Goal: Task Accomplishment & Management: Use online tool/utility

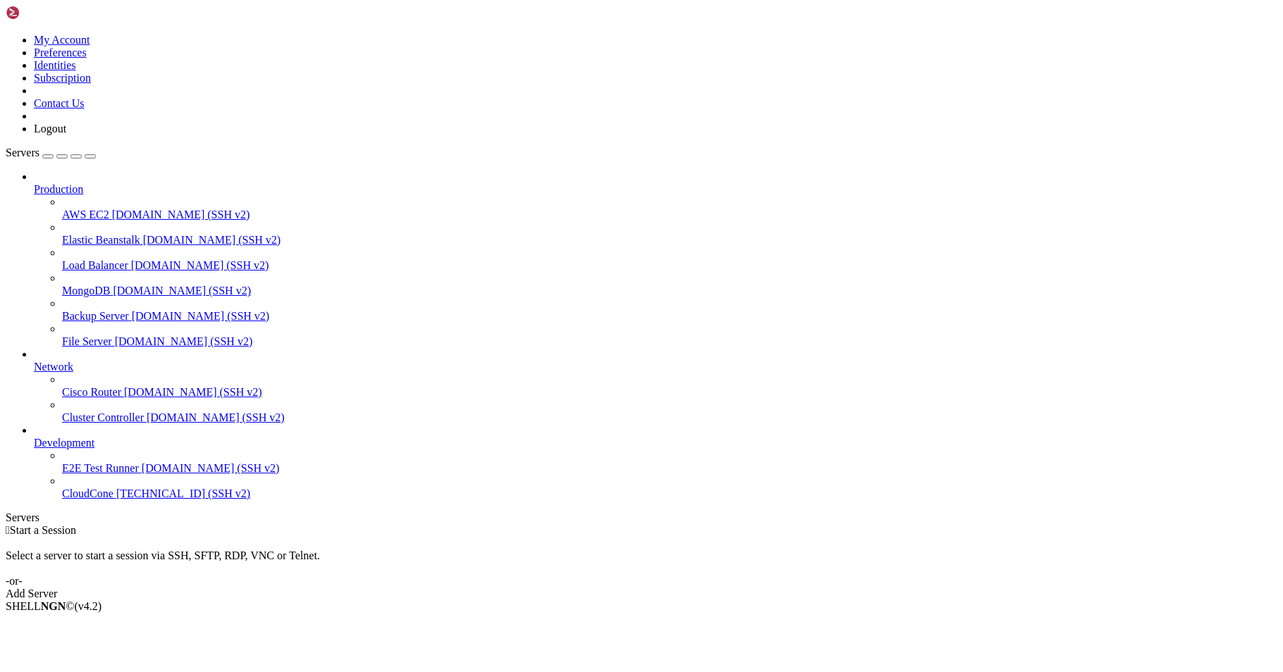
click at [34, 361] on icon at bounding box center [34, 361] width 0 height 0
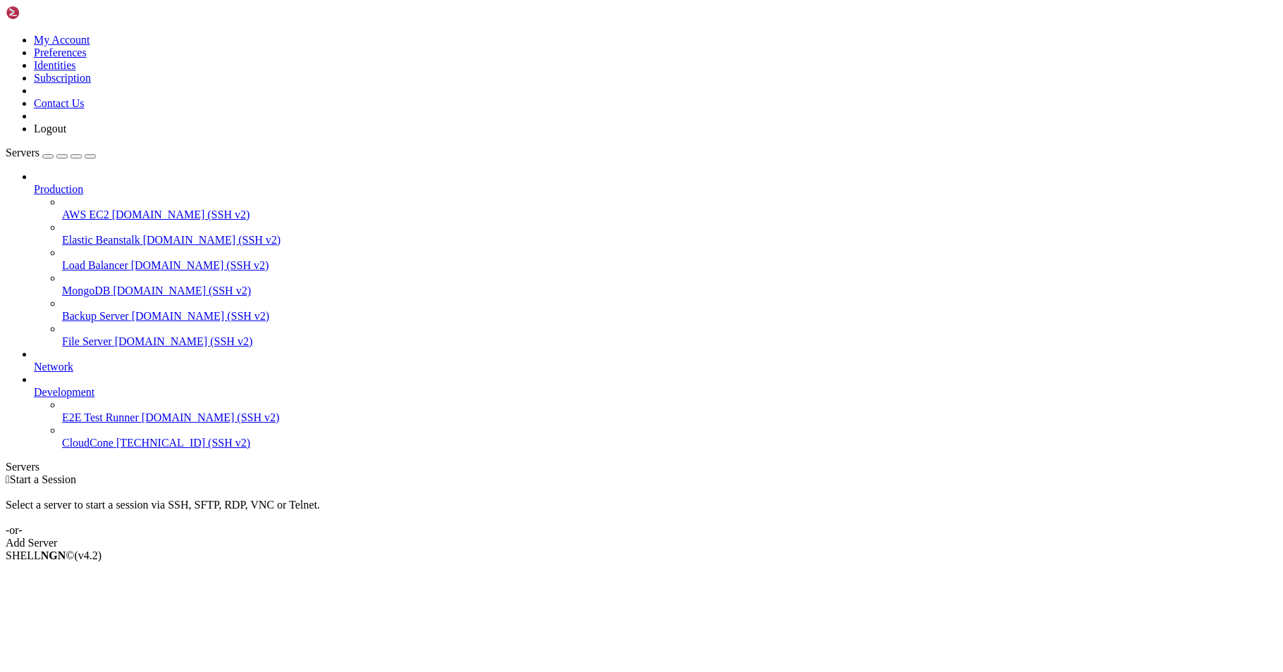
click at [34, 183] on icon at bounding box center [34, 183] width 0 height 0
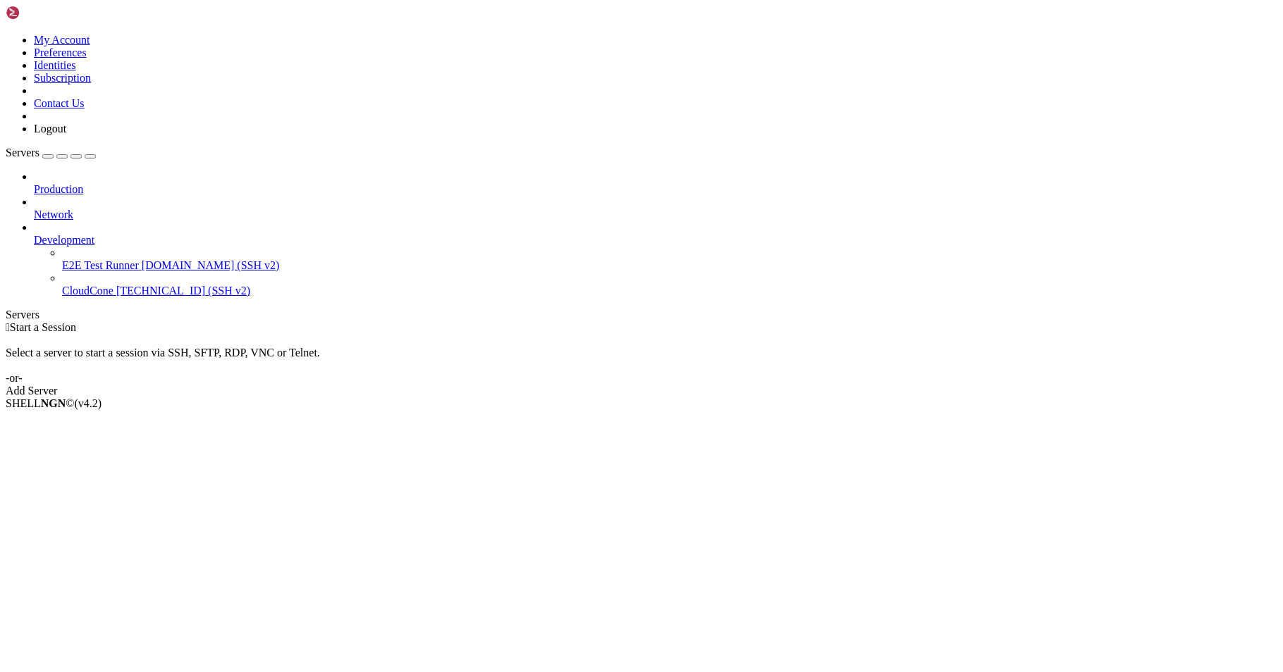
click at [118, 285] on span "[TECHNICAL_ID] (SSH v2)" at bounding box center [183, 291] width 134 height 12
click at [80, 510] on span "Properties" at bounding box center [57, 516] width 46 height 12
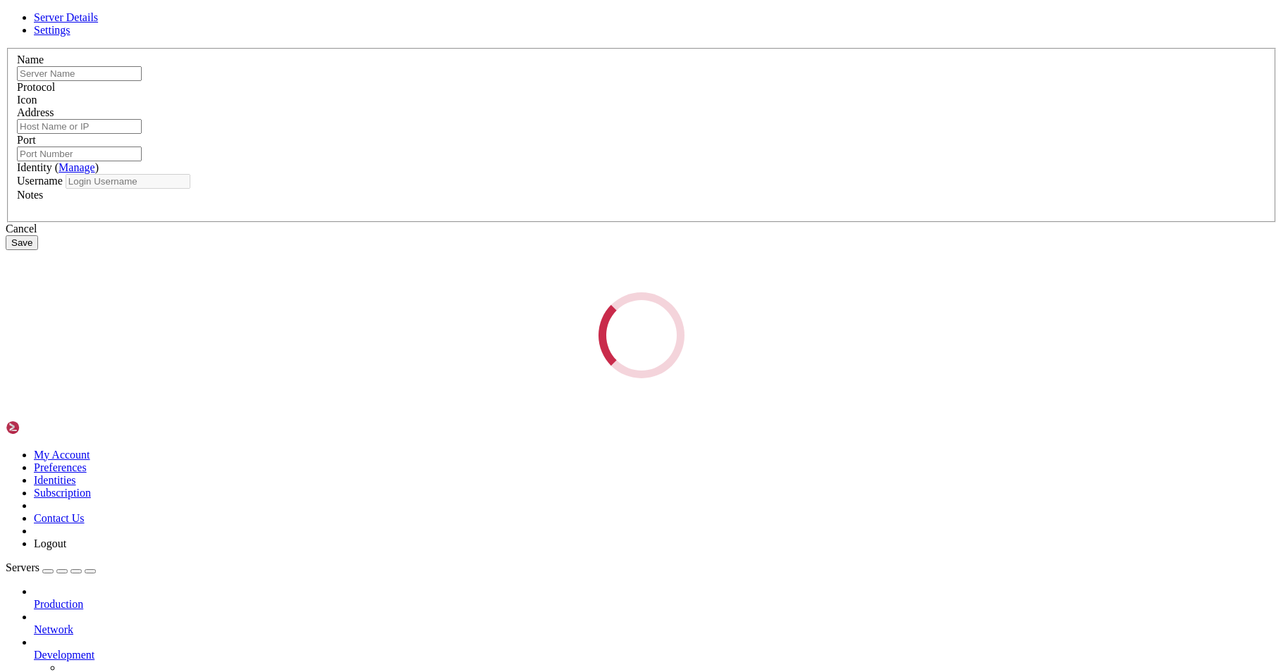
type input "CloudCone"
type input "[TECHNICAL_ID]"
type input "22"
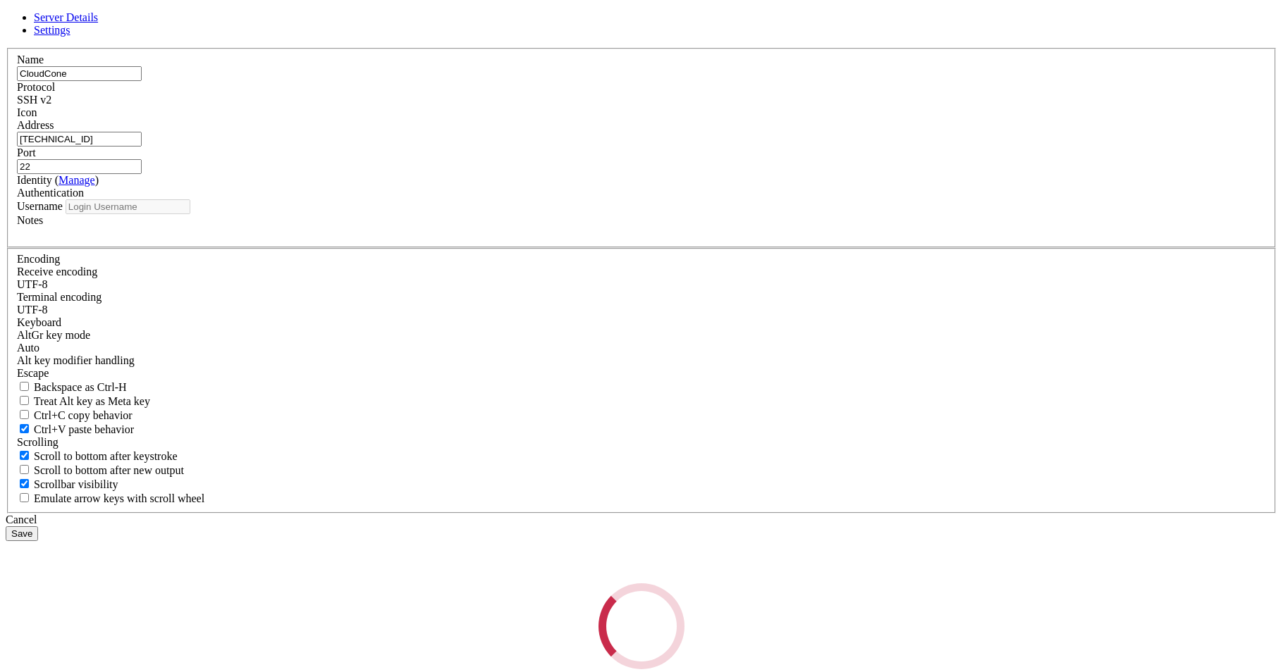
type input "root"
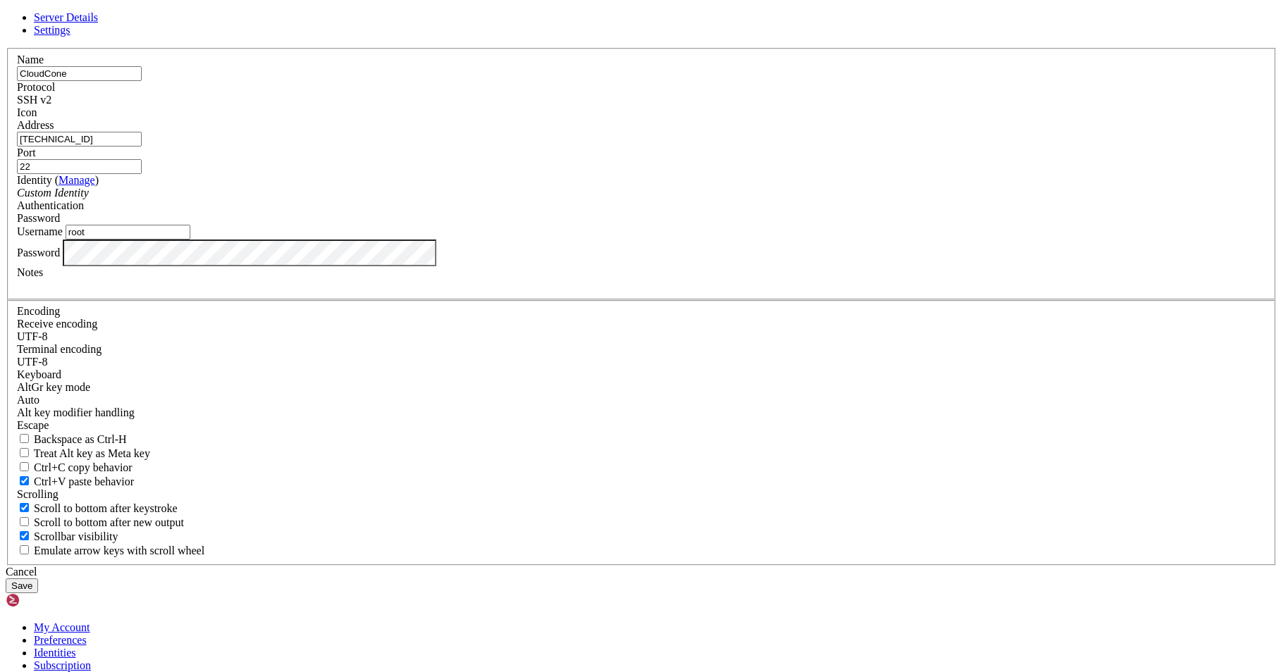
click at [60, 258] on label "Password" at bounding box center [38, 252] width 43 height 12
click at [38, 579] on button "Save" at bounding box center [22, 586] width 32 height 15
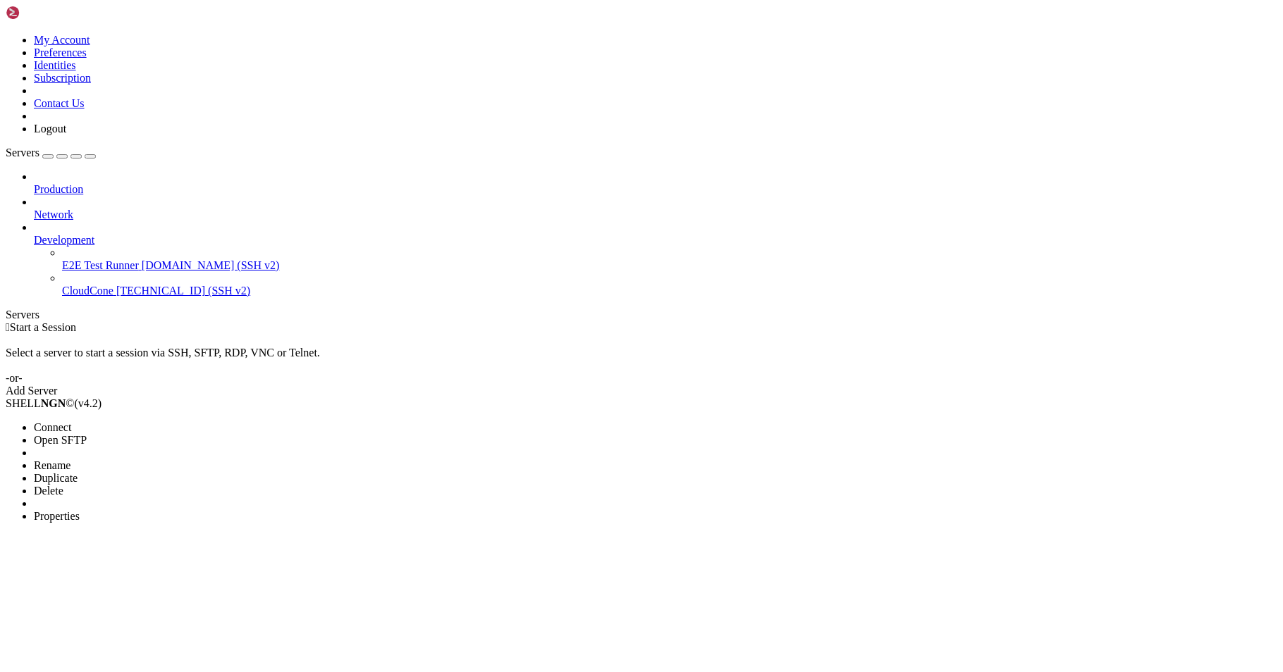
click at [160, 422] on li "Connect" at bounding box center [98, 428] width 128 height 13
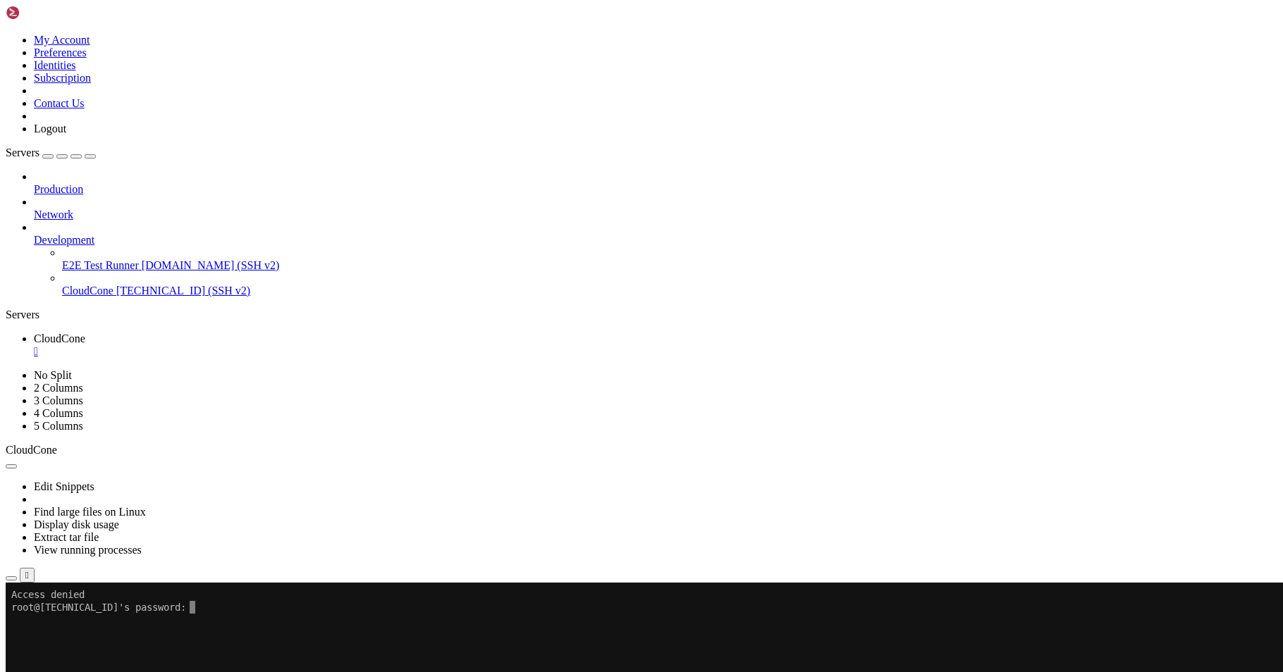
click at [259, 333] on link "CloudCone " at bounding box center [655, 345] width 1243 height 25
click at [262, 345] on div "" at bounding box center [655, 351] width 1243 height 13
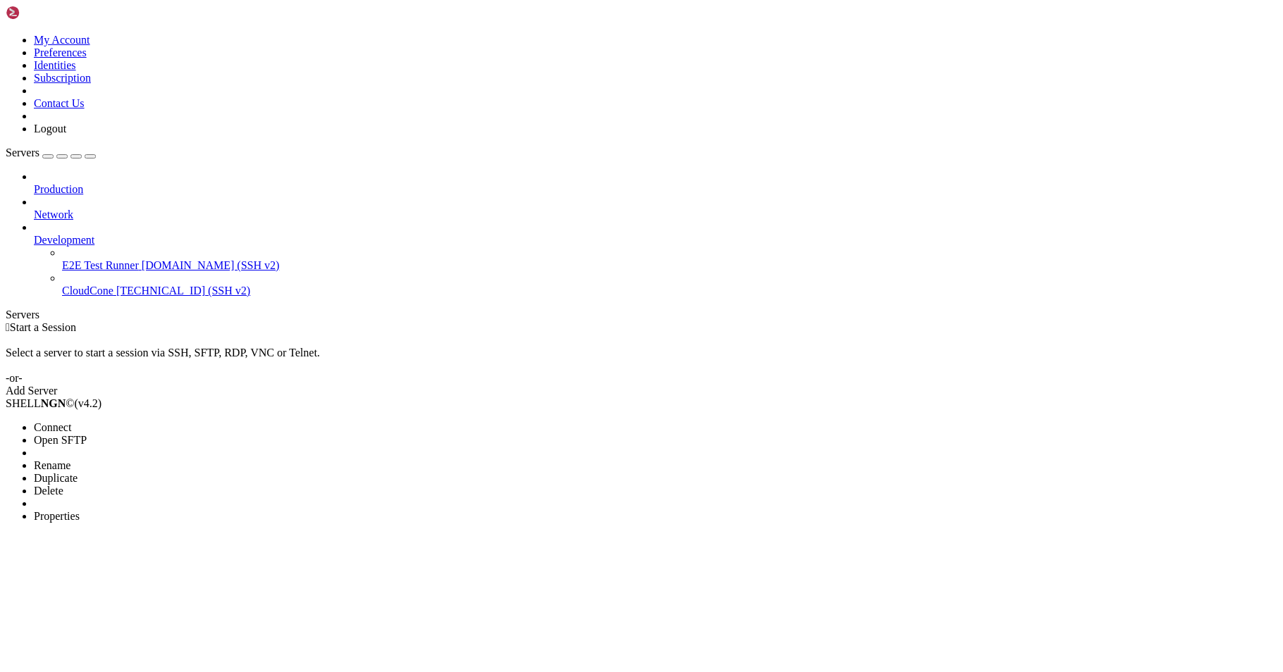
click at [80, 510] on span "Properties" at bounding box center [57, 516] width 46 height 12
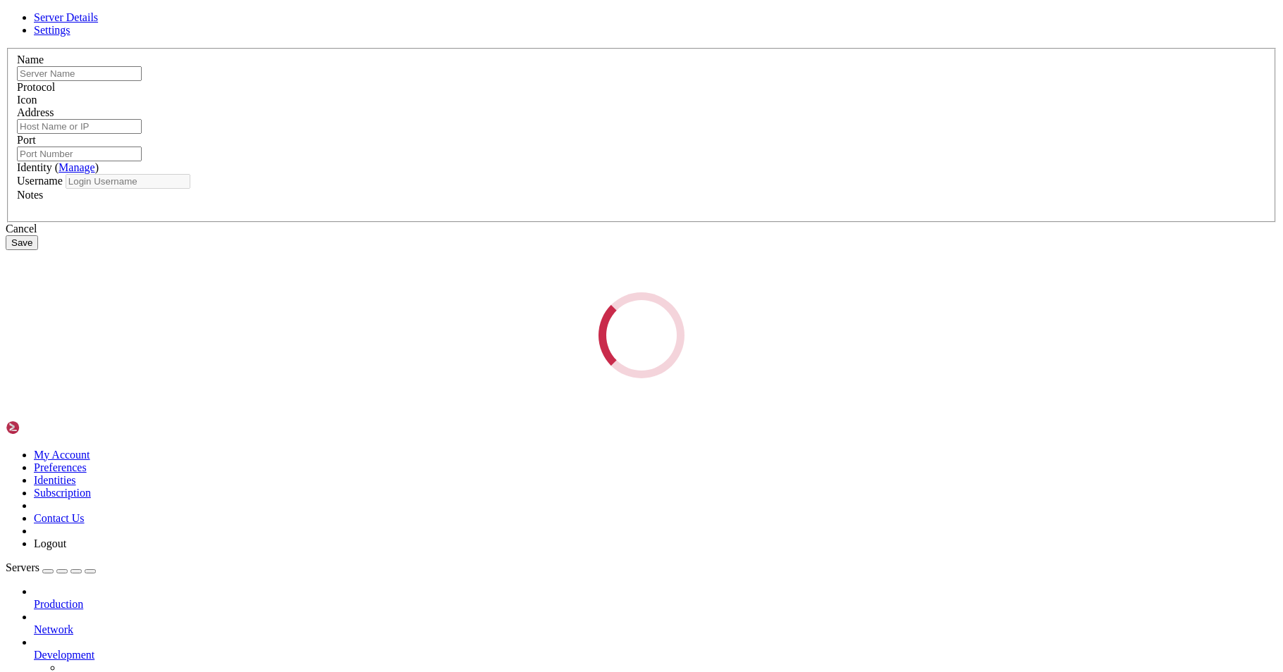
type input "CloudCone"
type input "[TECHNICAL_ID]"
type input "22"
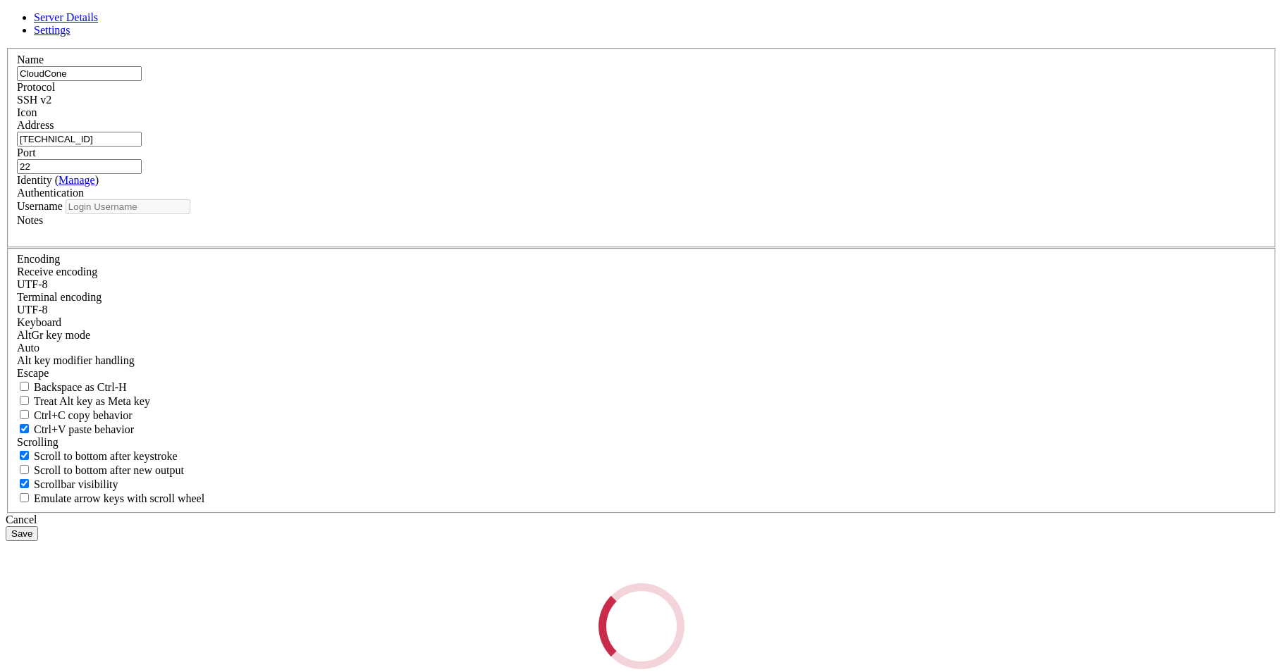
type input "root"
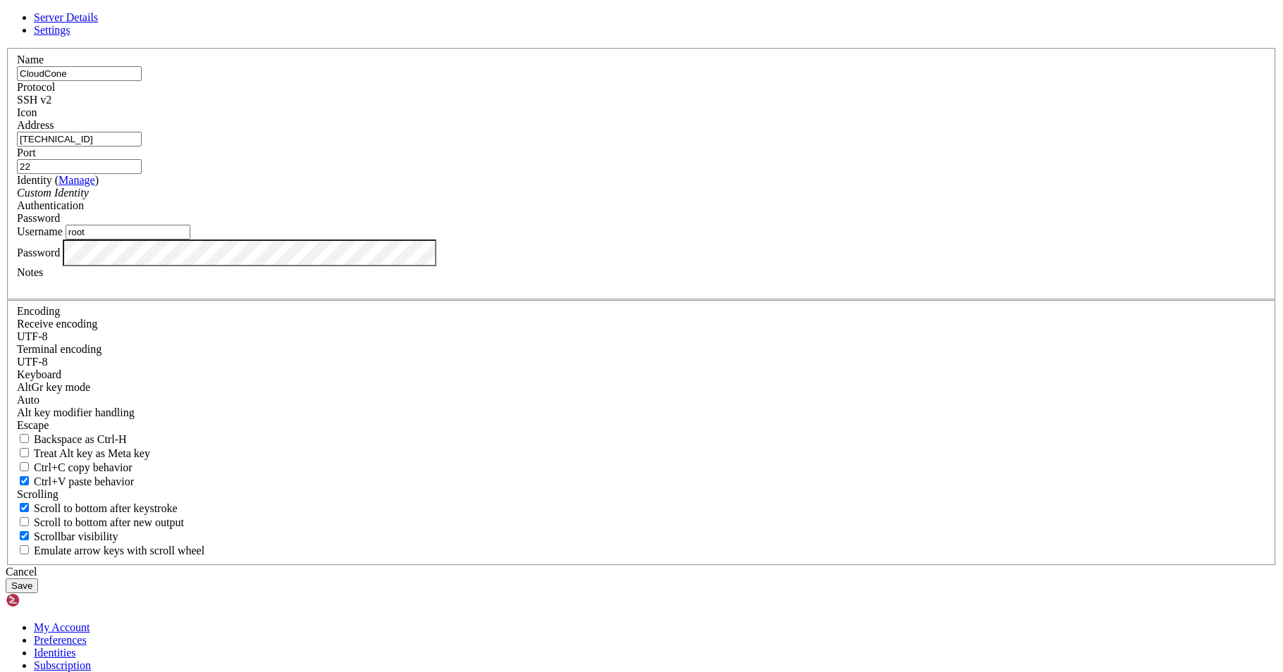
click at [38, 579] on button "Save" at bounding box center [22, 586] width 32 height 15
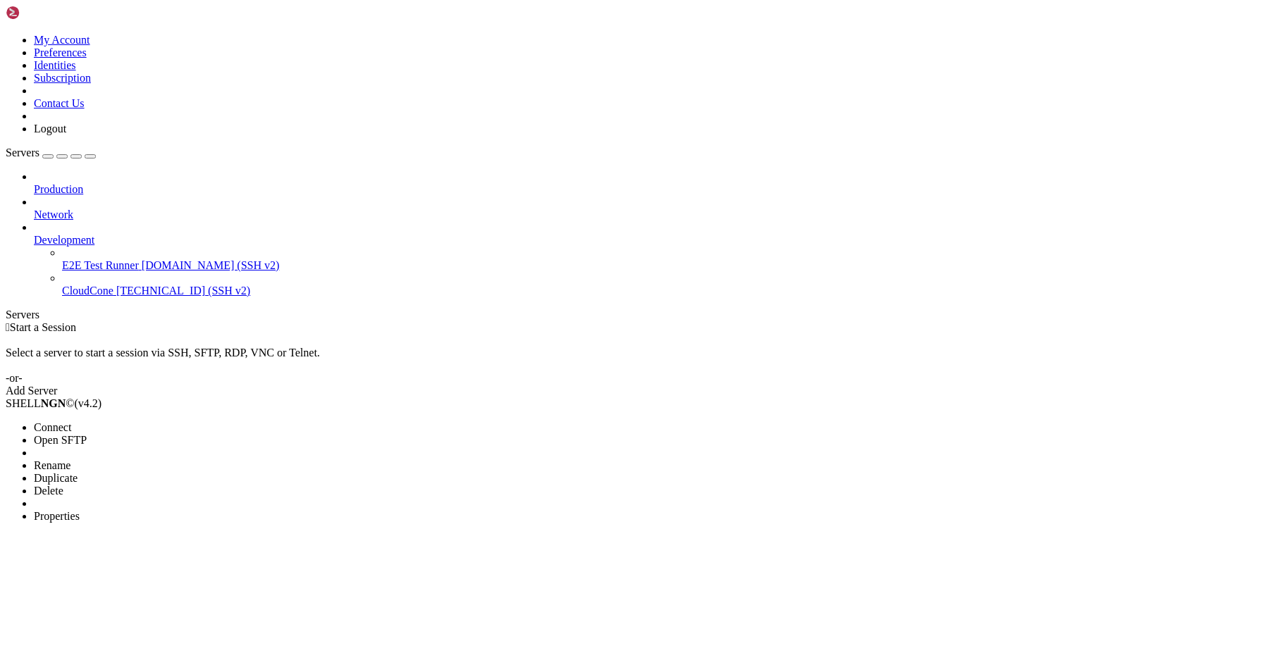
click at [71, 422] on span "Connect" at bounding box center [52, 428] width 37 height 12
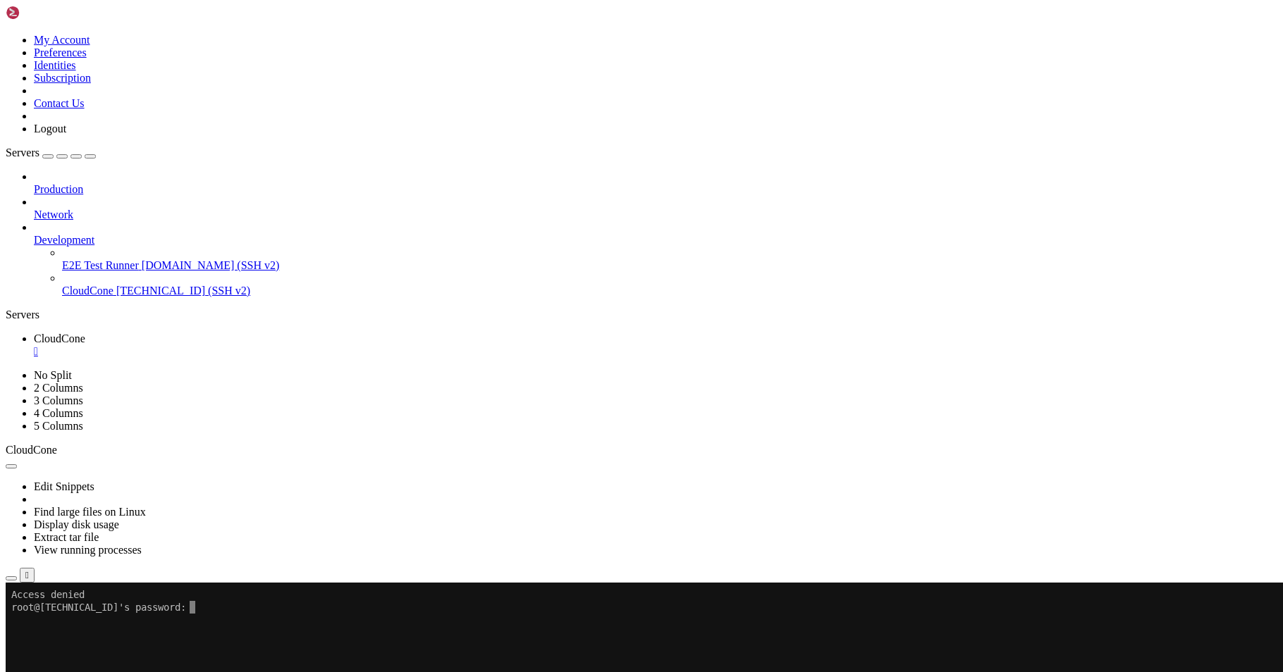
click at [262, 345] on div "" at bounding box center [655, 351] width 1243 height 13
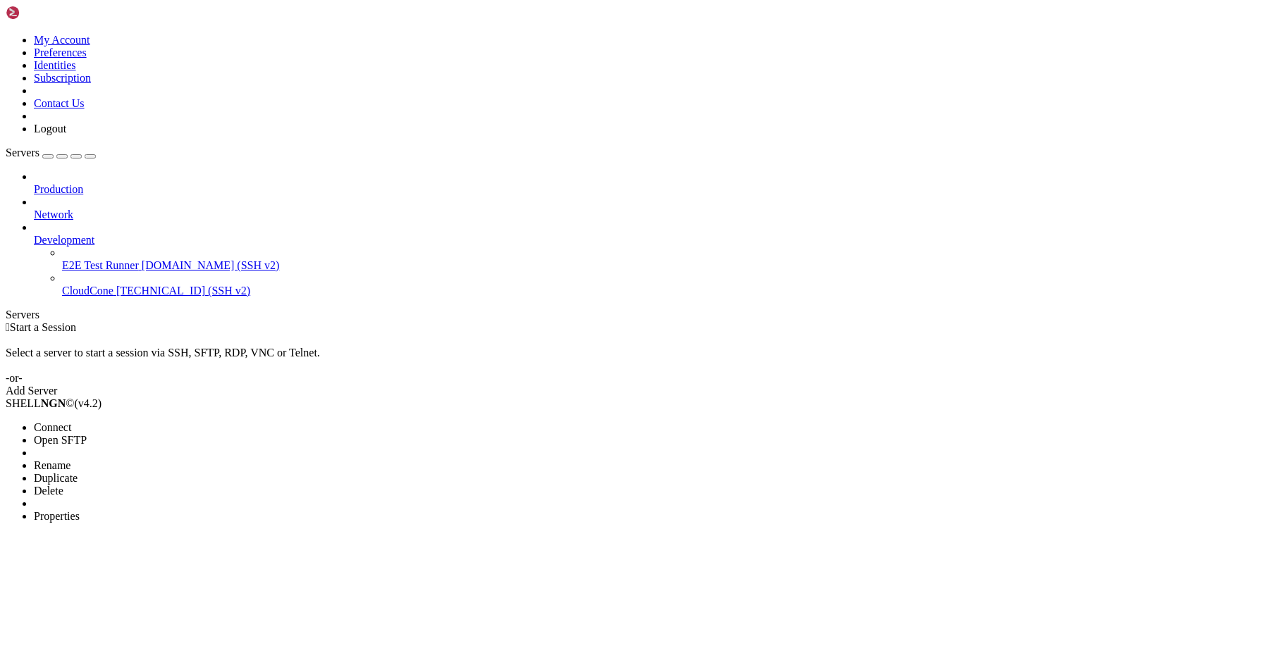
click at [80, 510] on span "Properties" at bounding box center [57, 516] width 46 height 12
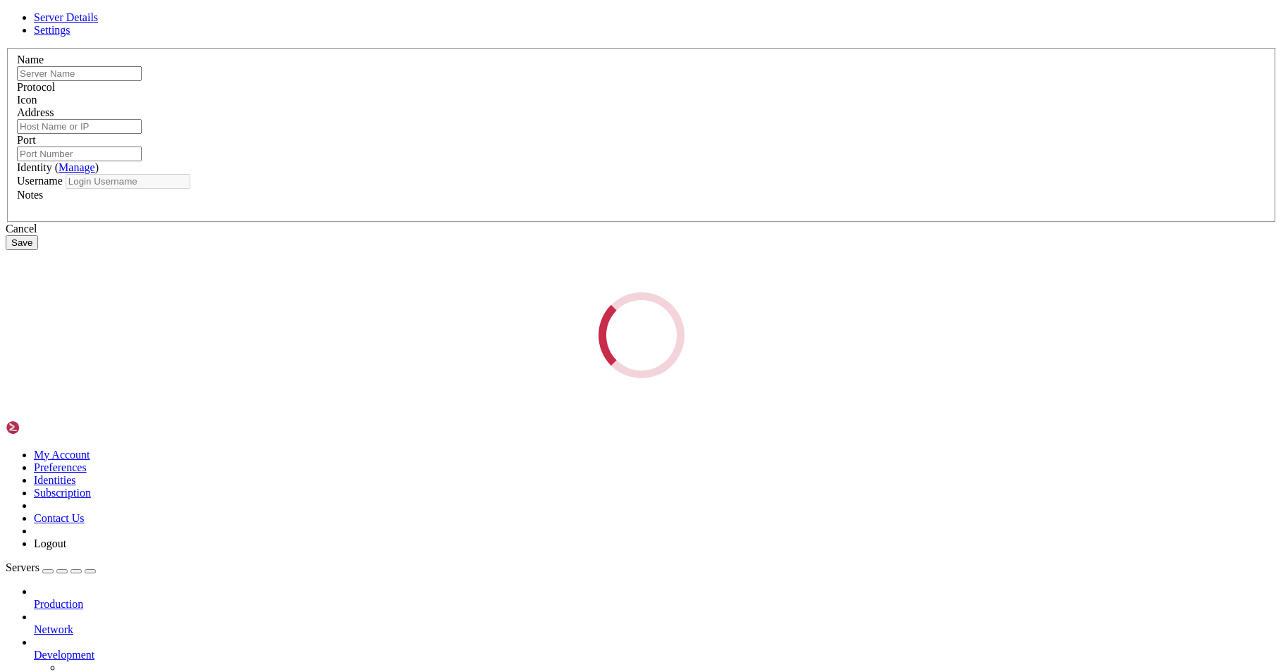
type input "CloudCone"
type input "[TECHNICAL_ID]"
type input "22"
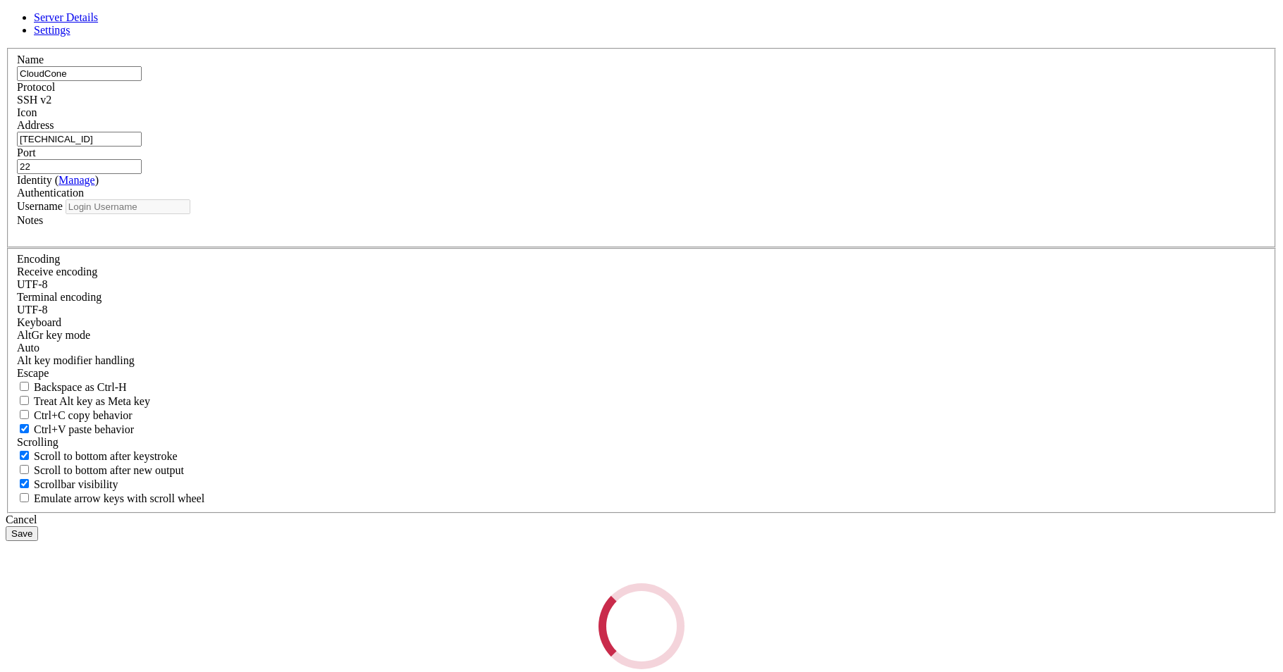
type input "root"
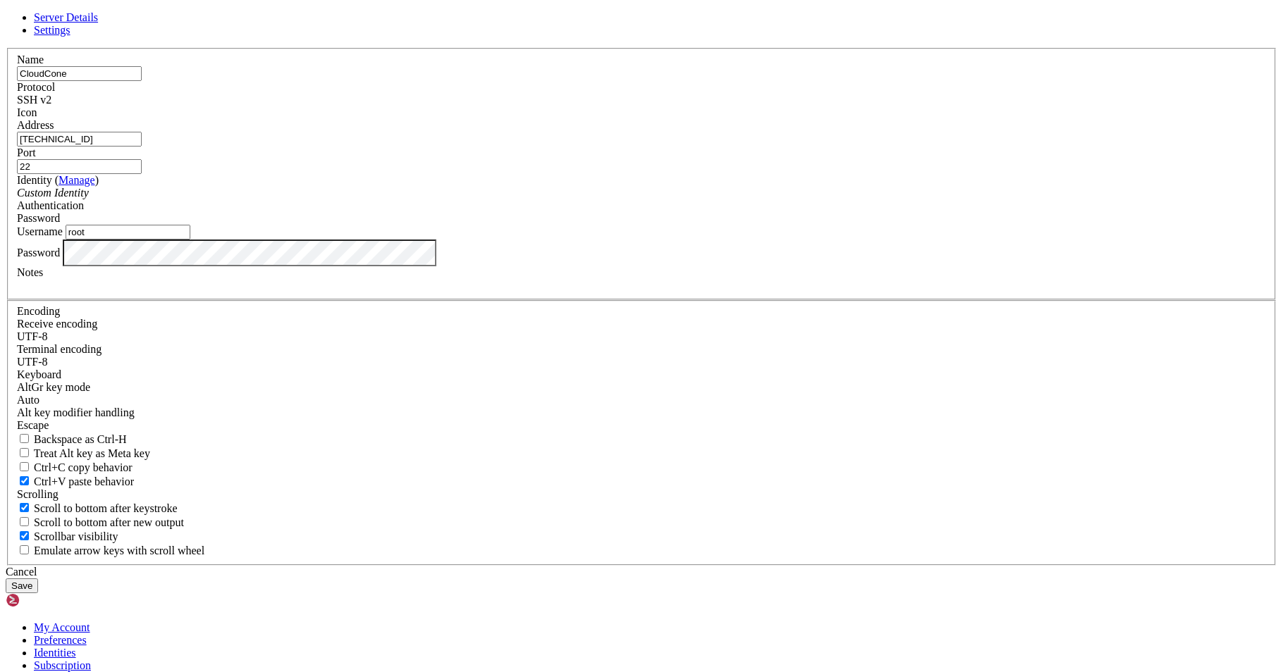
click at [38, 579] on button "Save" at bounding box center [22, 586] width 32 height 15
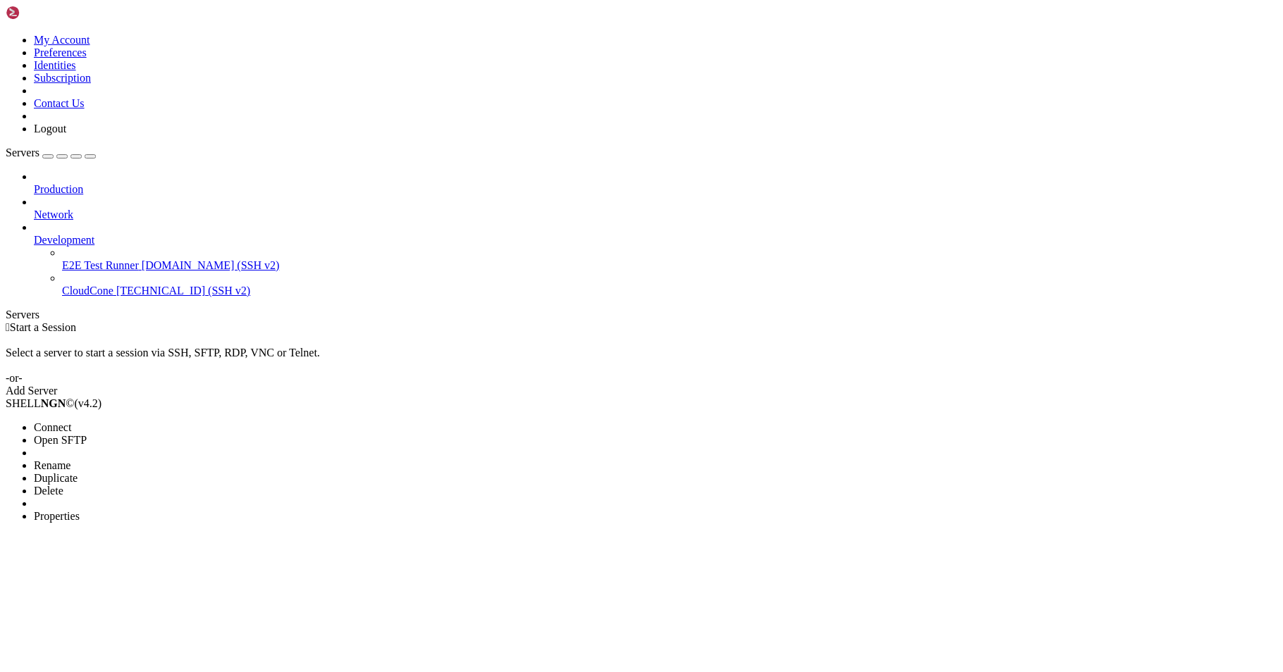
click at [71, 422] on span "Connect" at bounding box center [52, 428] width 37 height 12
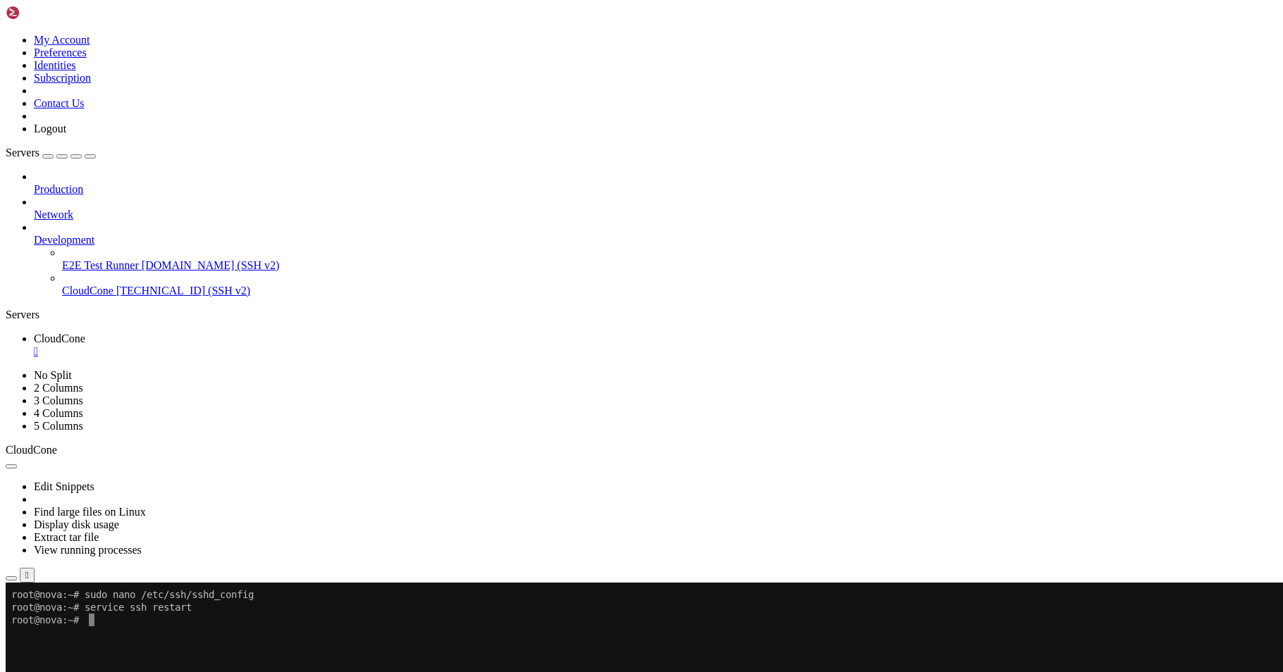
click at [264, 345] on div "" at bounding box center [655, 351] width 1243 height 13
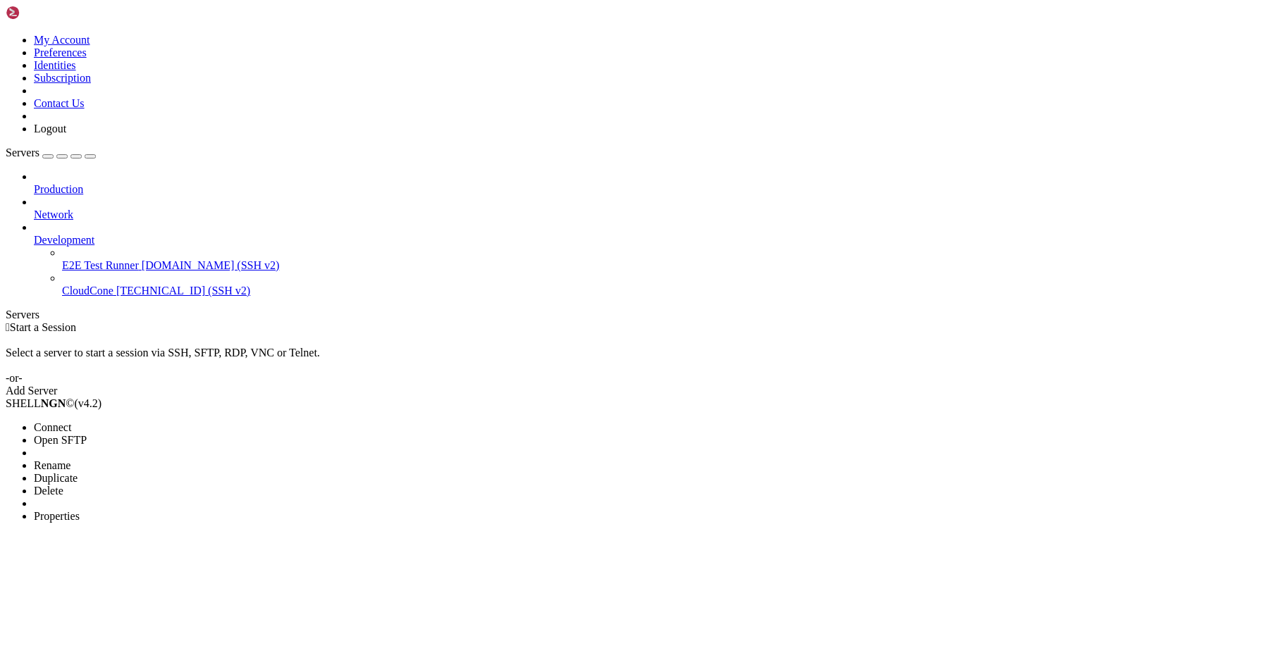
click at [71, 422] on span "Connect" at bounding box center [52, 428] width 37 height 12
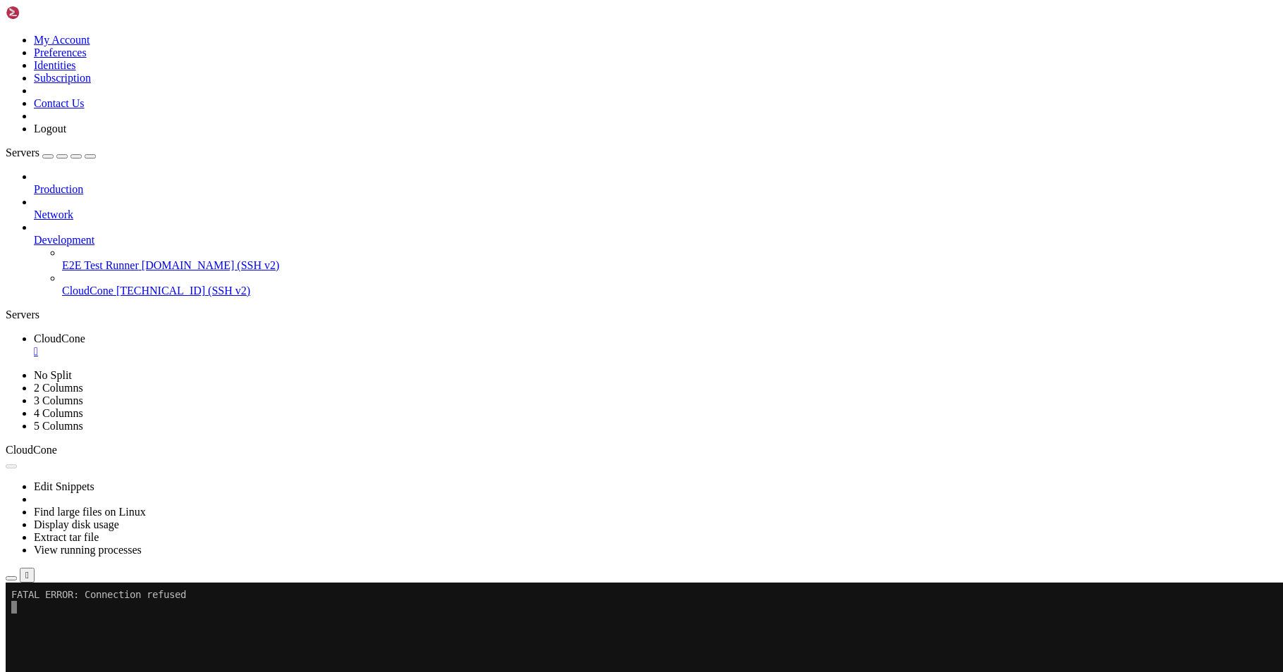
click at [62, 623] on button "Reconnect" at bounding box center [34, 630] width 56 height 15
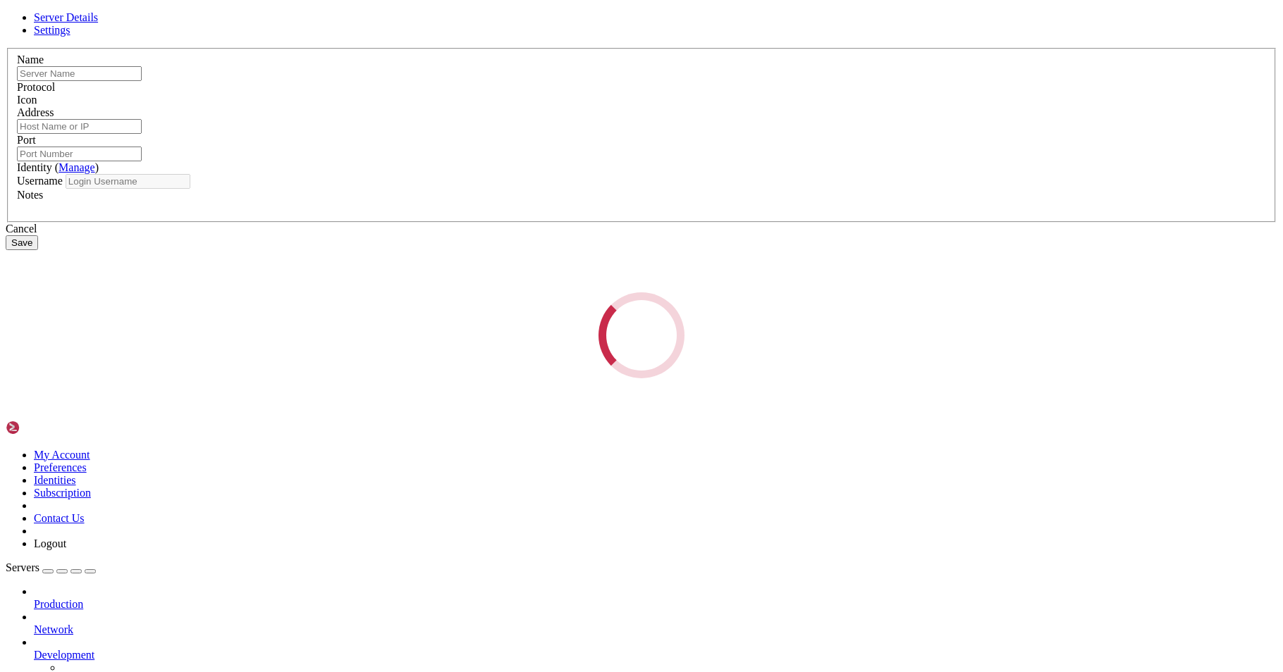
type input "CloudCone"
type input "[TECHNICAL_ID]"
type input "22"
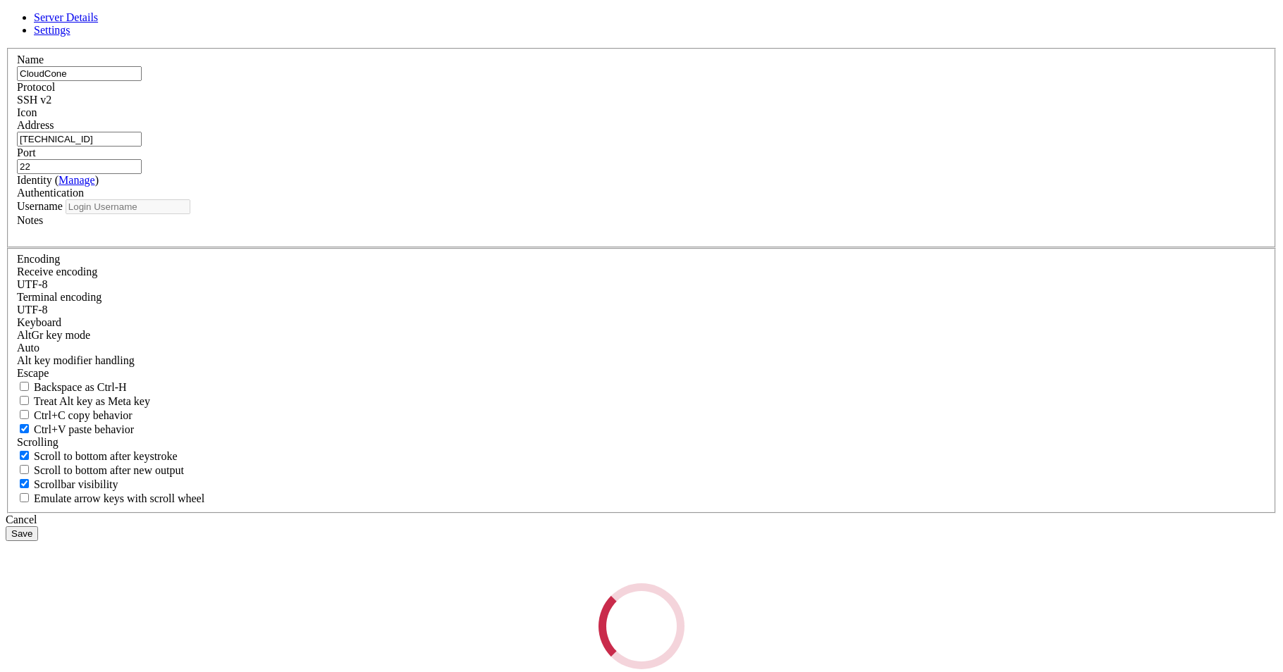
type input "root"
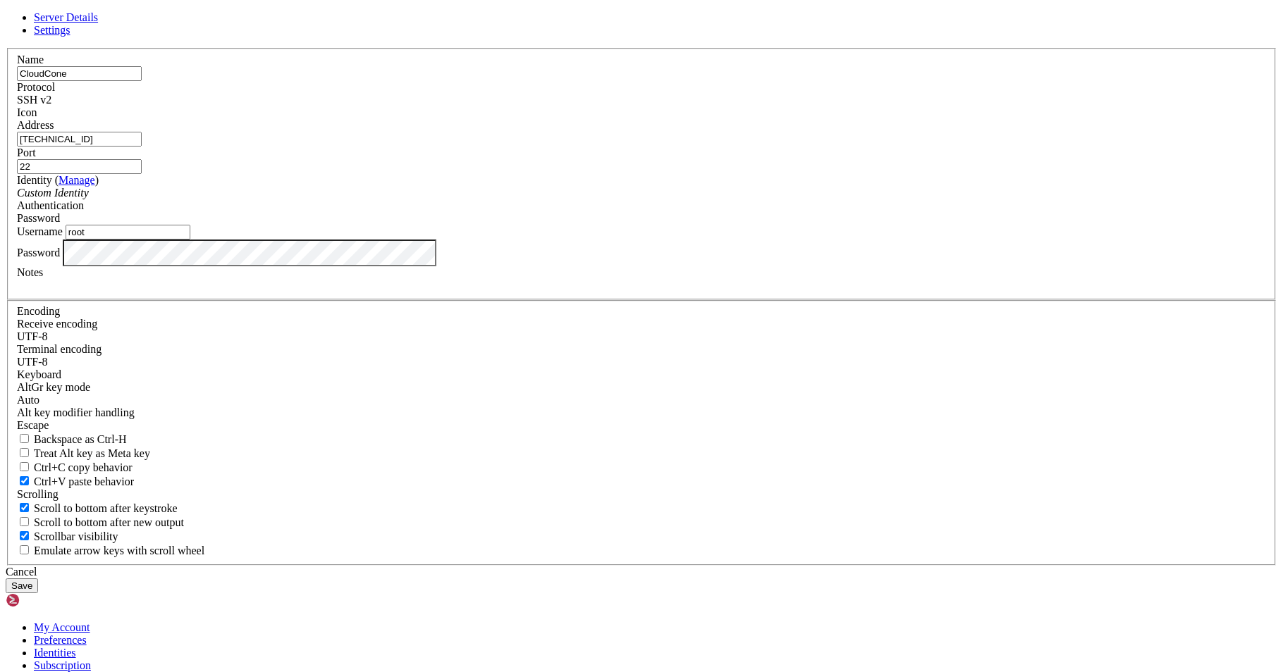
click at [38, 579] on button "Save" at bounding box center [22, 586] width 32 height 15
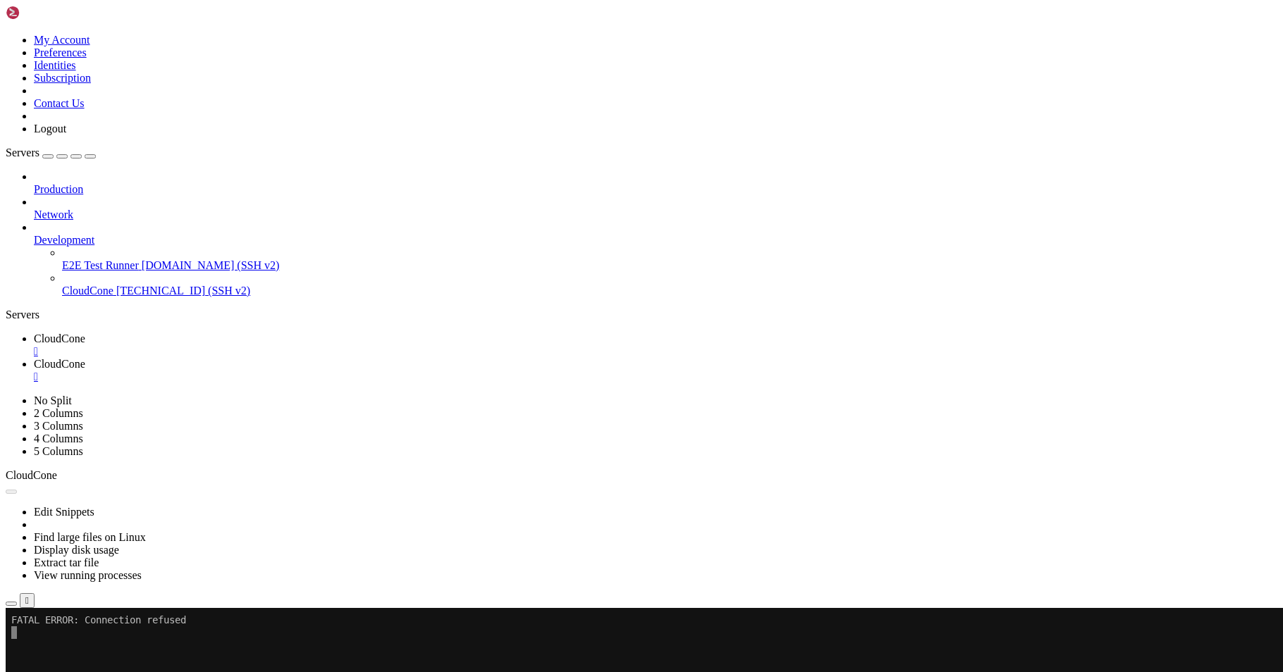
click at [364, 371] on div "" at bounding box center [655, 377] width 1243 height 13
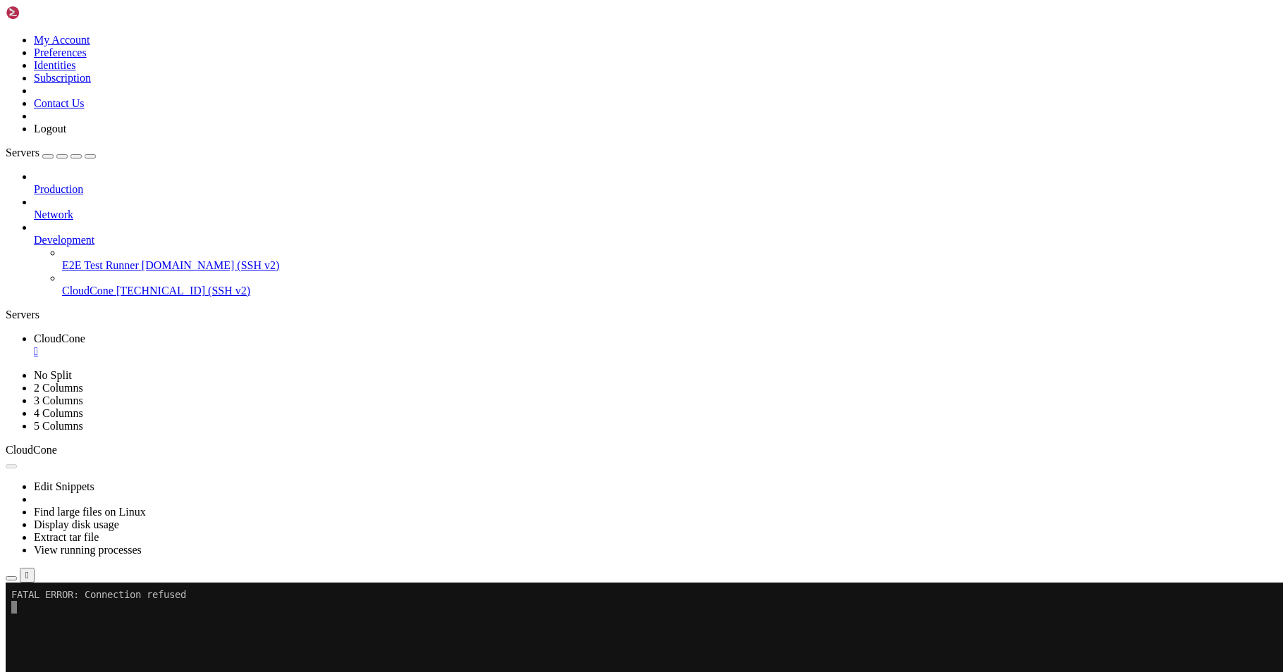
click at [261, 345] on div "" at bounding box center [655, 351] width 1243 height 13
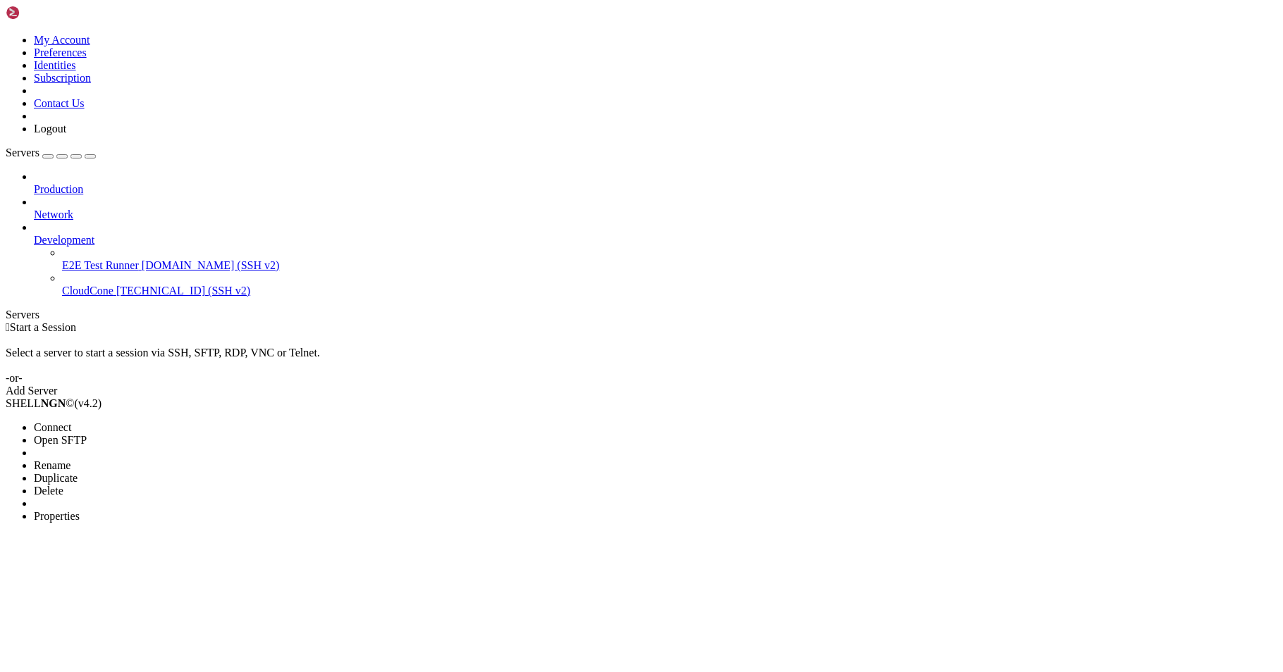
click at [71, 422] on span "Connect" at bounding box center [52, 428] width 37 height 12
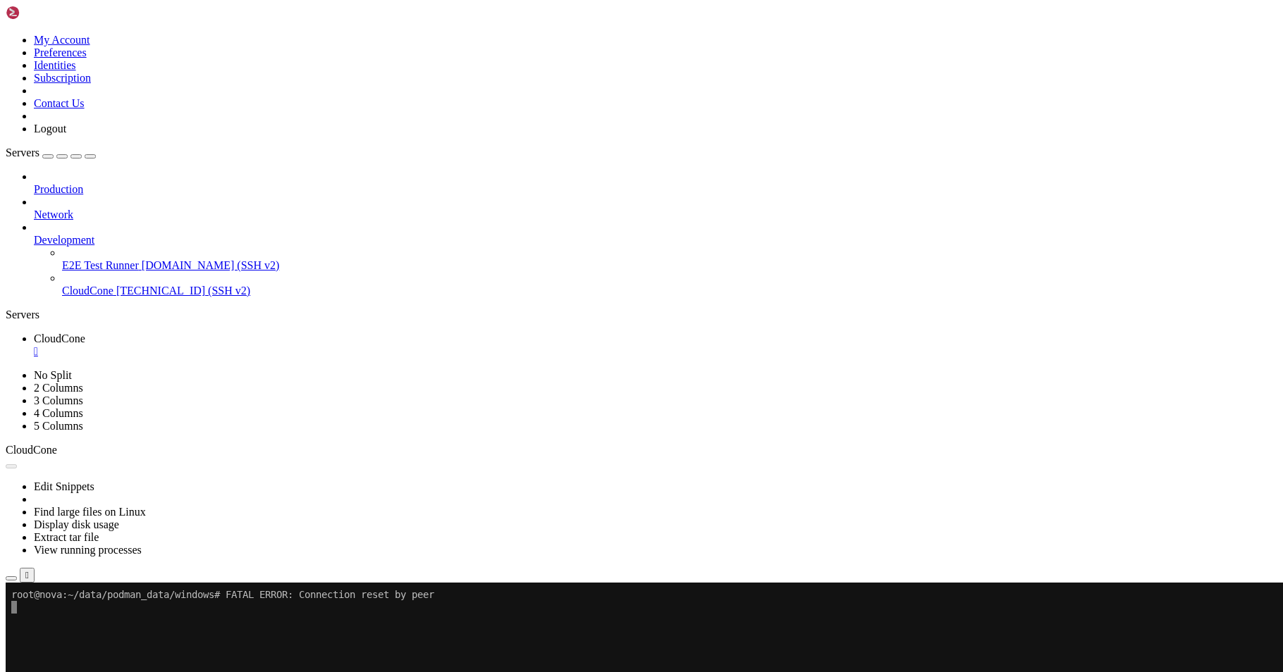
click at [264, 345] on div "" at bounding box center [655, 351] width 1243 height 13
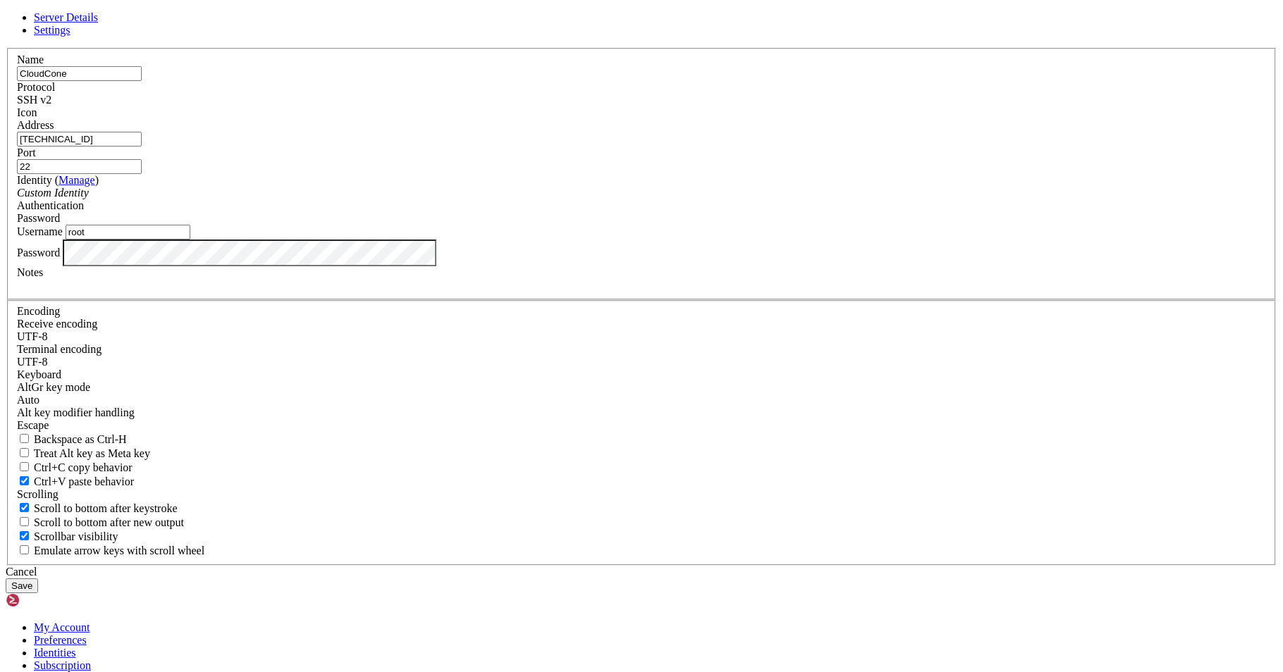
click at [38, 579] on button "Save" at bounding box center [22, 586] width 32 height 15
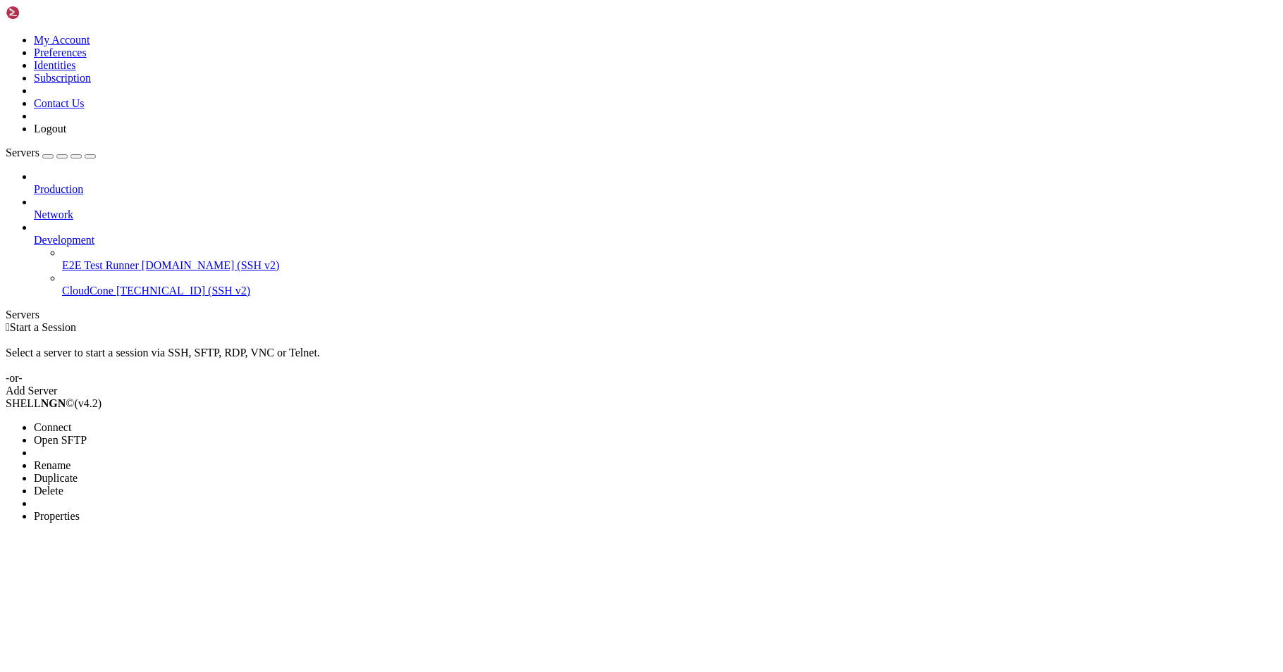
click at [71, 422] on span "Connect" at bounding box center [52, 428] width 37 height 12
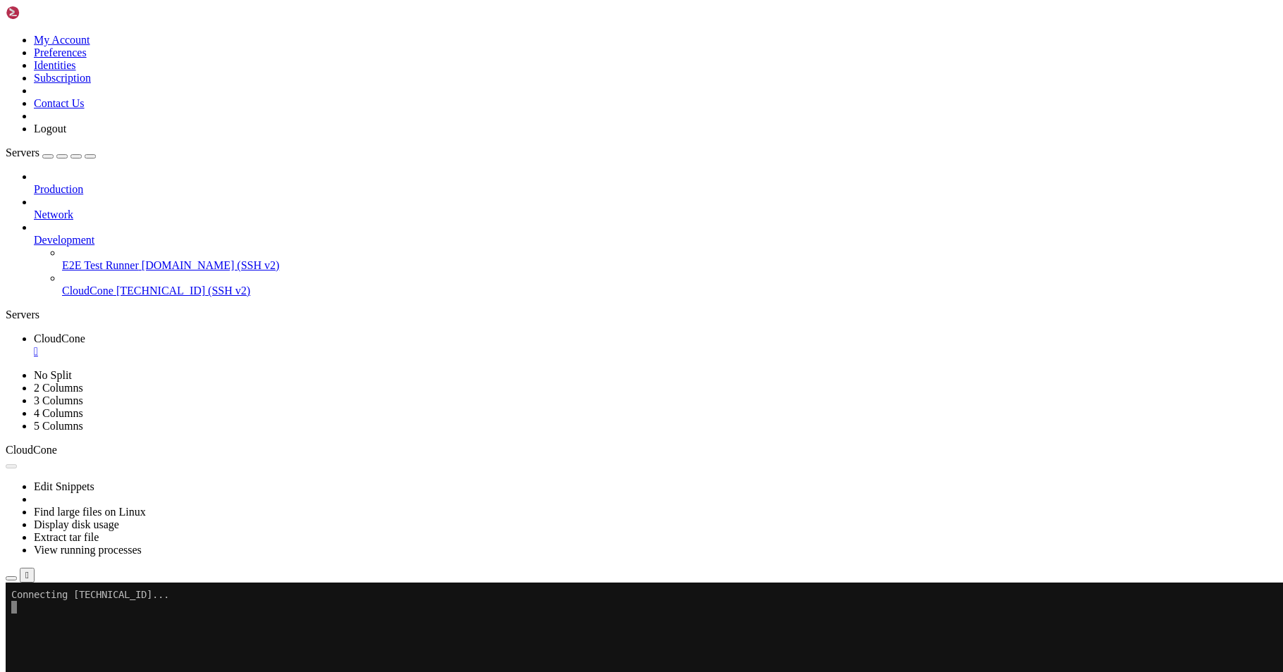
click at [6, 34] on link at bounding box center [6, 34] width 0 height 0
click at [94, 297] on div "Production Network Development E2E Test Runner [DOMAIN_NAME] (SSH v2) CloudCone…" at bounding box center [642, 234] width 1272 height 127
click at [90, 156] on icon "button" at bounding box center [90, 156] width 0 height 0
click at [8, 321] on div "Servers" at bounding box center [642, 315] width 1272 height 13
click at [71, 285] on span "CloudCone" at bounding box center [87, 291] width 51 height 12
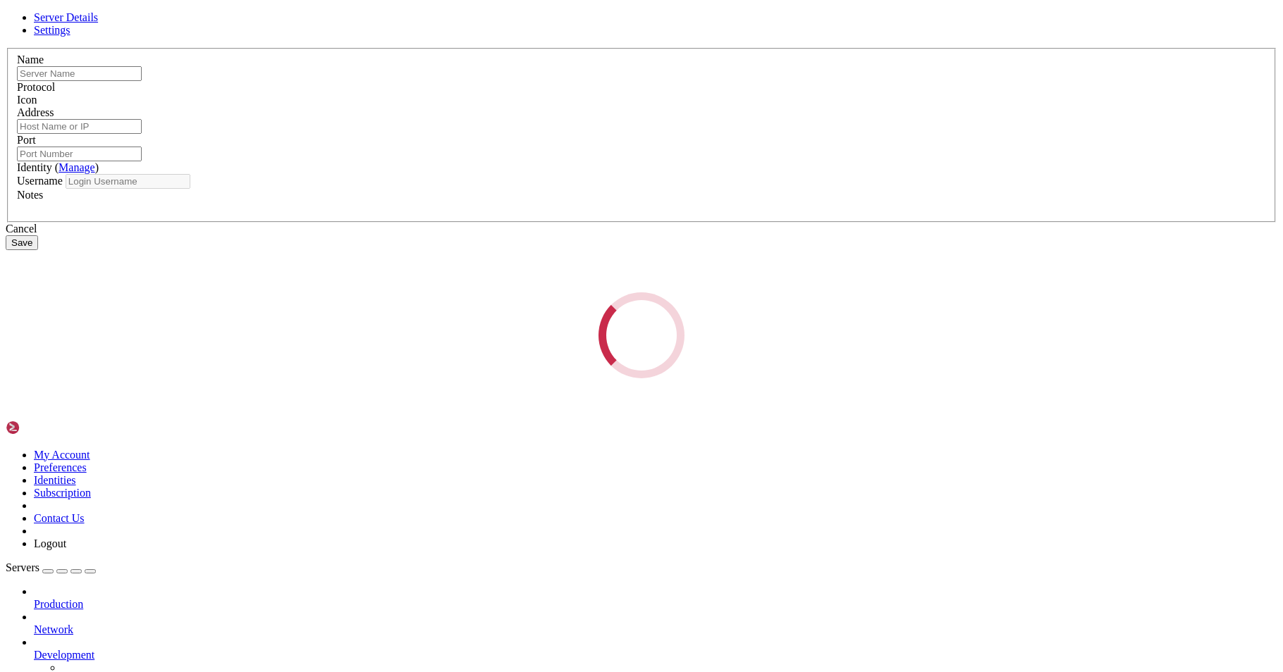
type input "CloudCone"
type input "[TECHNICAL_ID]"
type input "22"
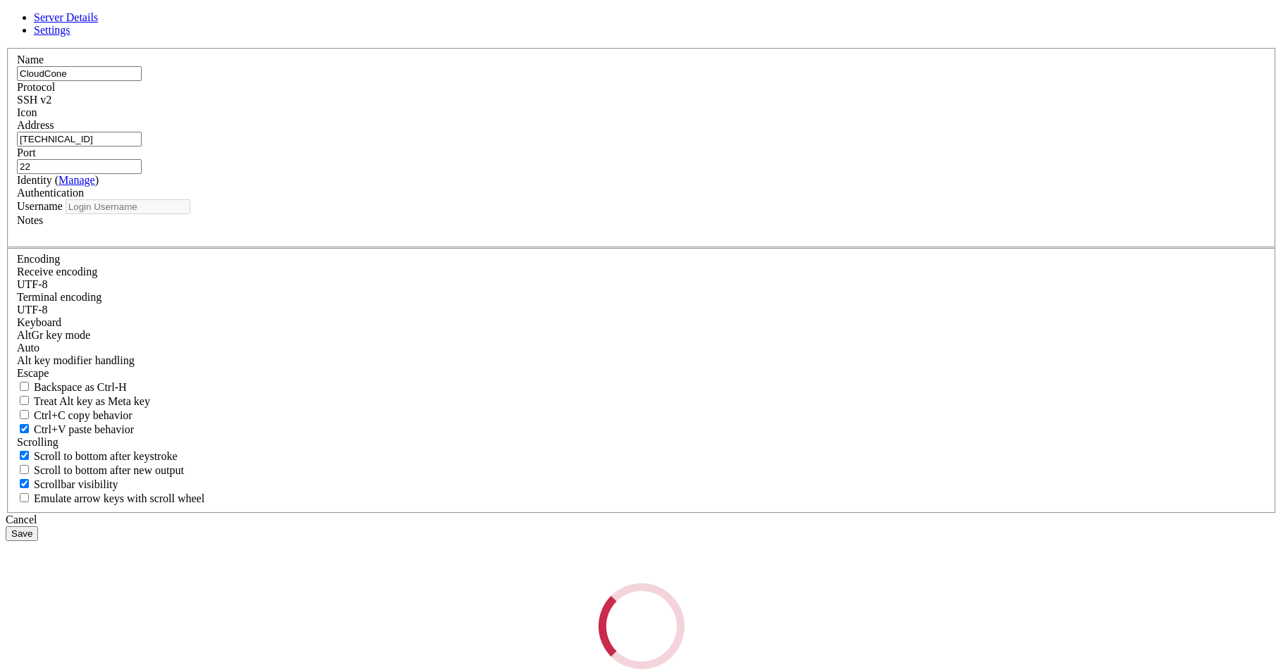
type input "root"
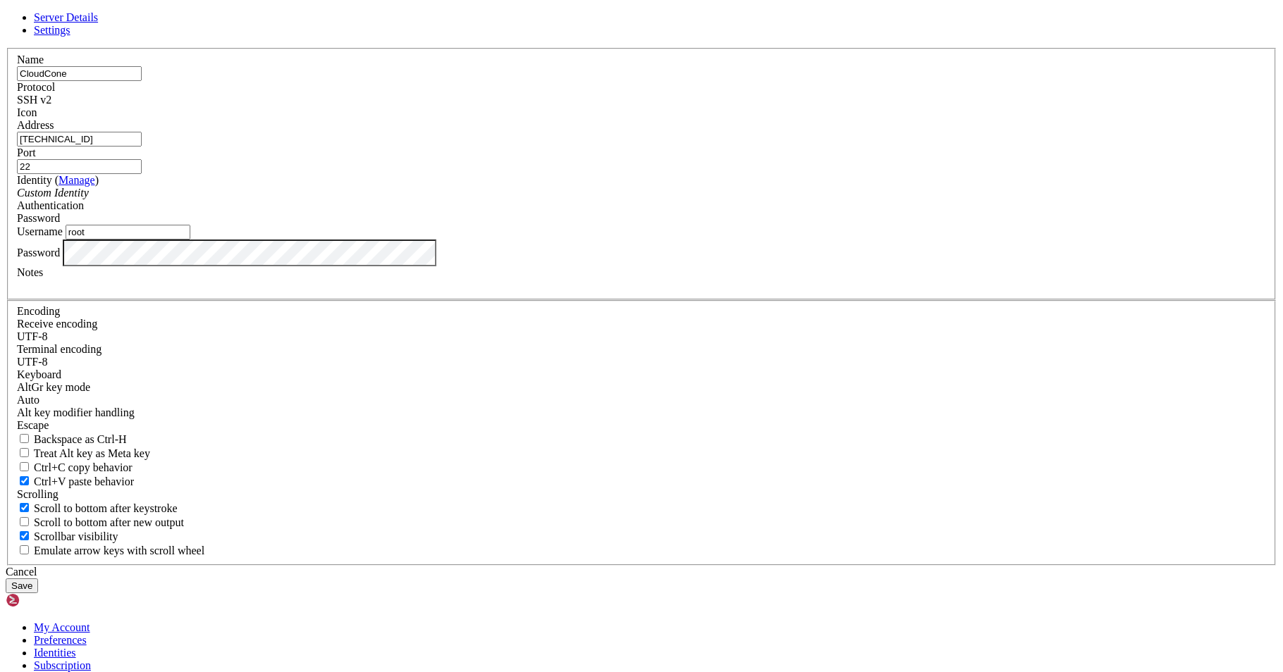
click at [38, 579] on button "Save" at bounding box center [22, 586] width 32 height 15
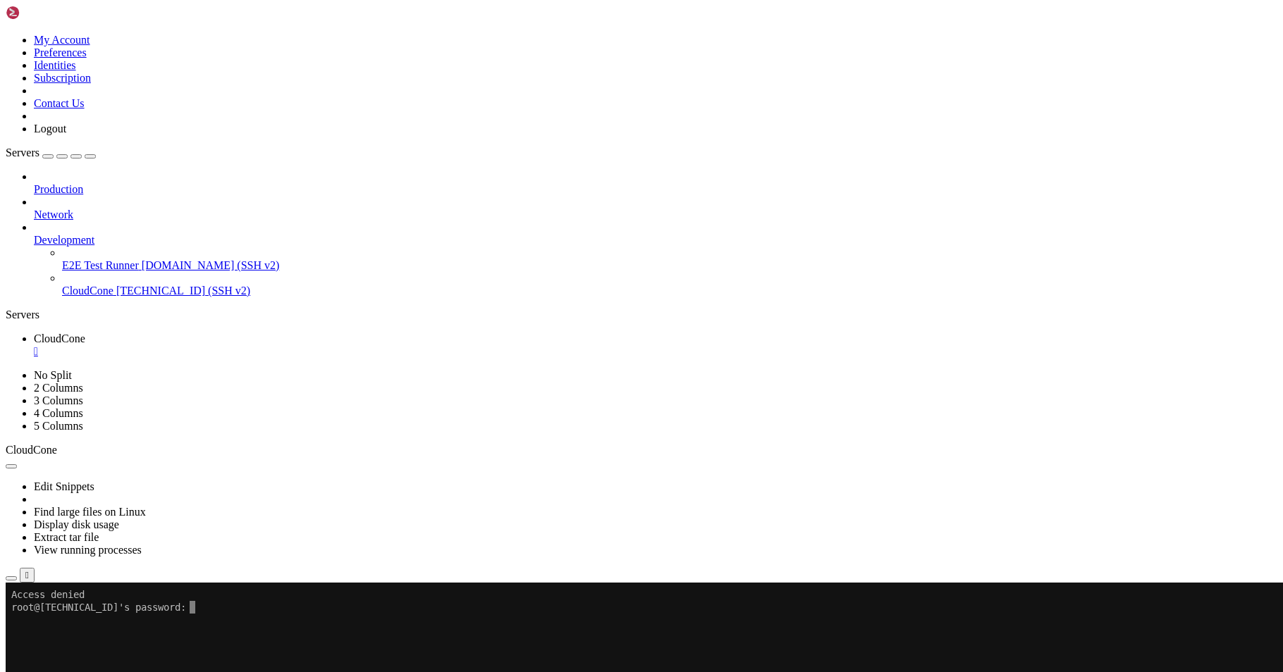
click at [260, 345] on div "" at bounding box center [655, 351] width 1243 height 13
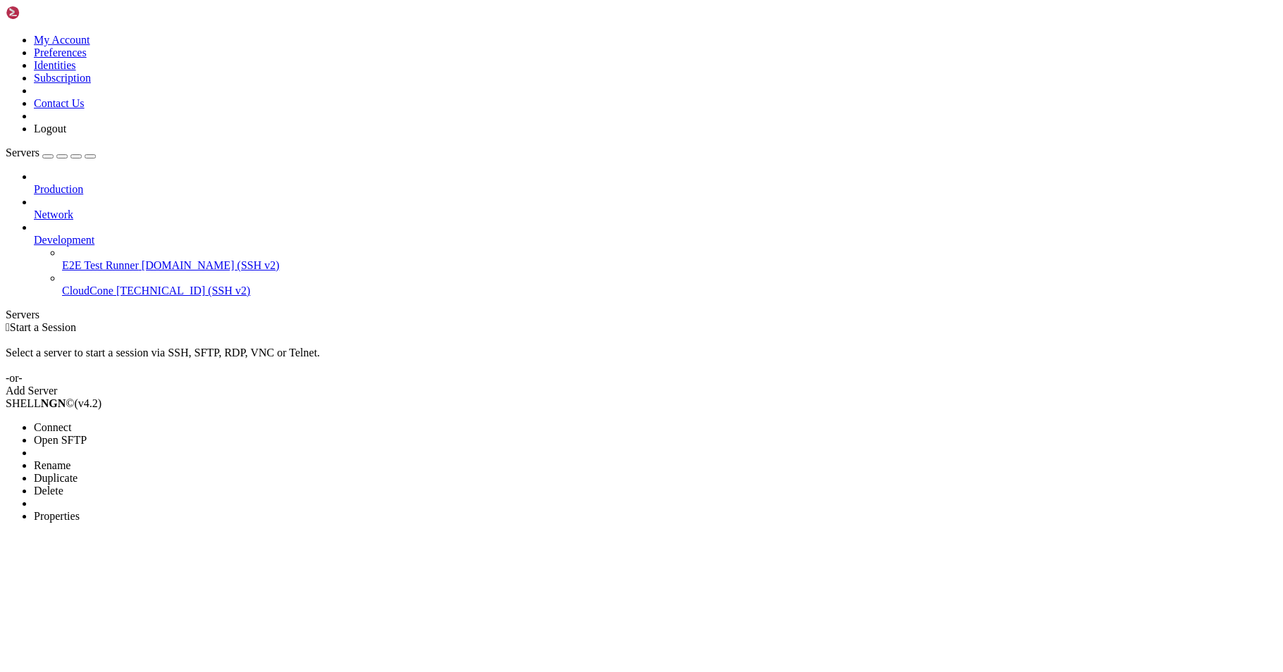
click at [162, 422] on li "Connect" at bounding box center [98, 428] width 128 height 13
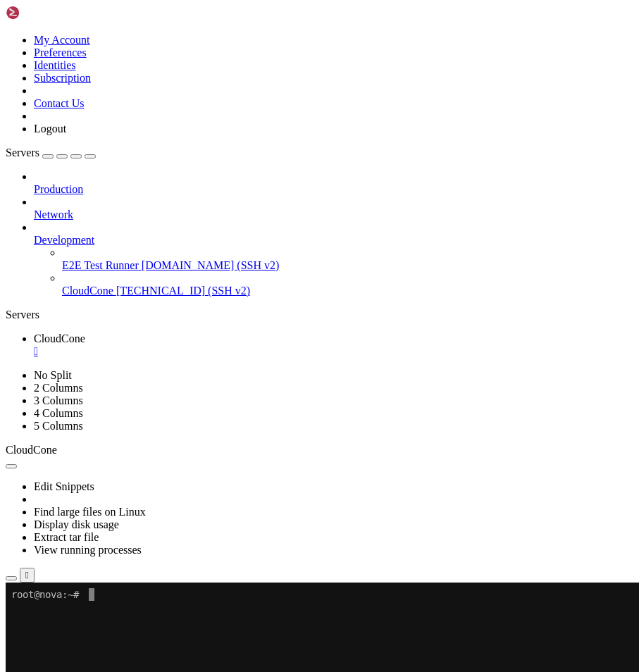
click at [90, 156] on icon "button" at bounding box center [90, 156] width 0 height 0
drag, startPoint x: 248, startPoint y: 651, endPoint x: 127, endPoint y: 608, distance: 128.9
drag, startPoint x: 126, startPoint y: 604, endPoint x: 110, endPoint y: 629, distance: 30.1
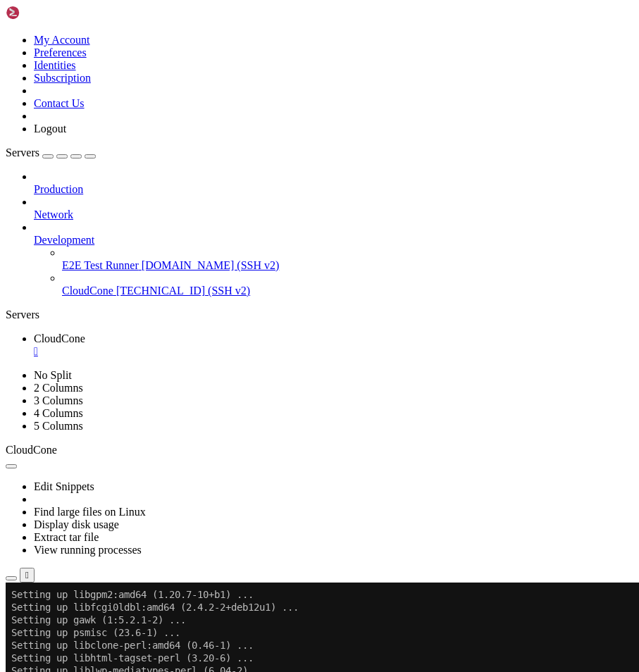
scroll to position [3464, 0]
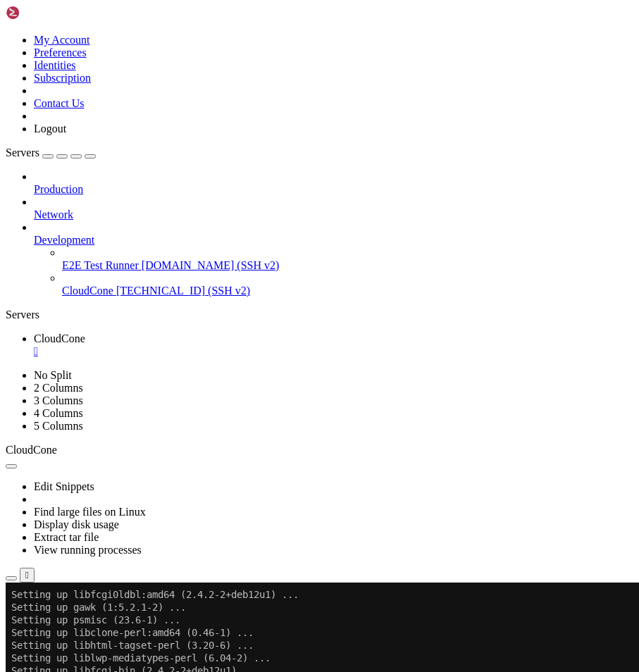
drag, startPoint x: 154, startPoint y: 1160, endPoint x: 149, endPoint y: 1147, distance: 13.6
drag, startPoint x: 123, startPoint y: 1164, endPoint x: 115, endPoint y: 1162, distance: 7.9
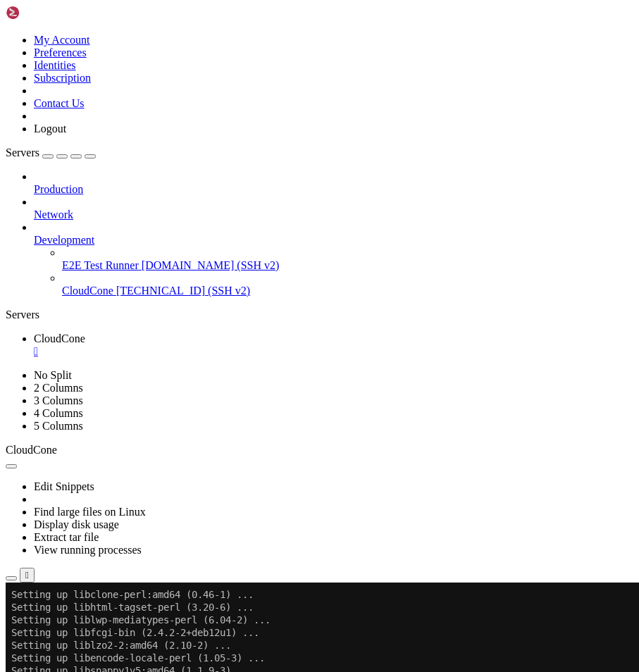
scroll to position [3502, 0]
drag, startPoint x: 197, startPoint y: 1187, endPoint x: 152, endPoint y: 1181, distance: 45.6
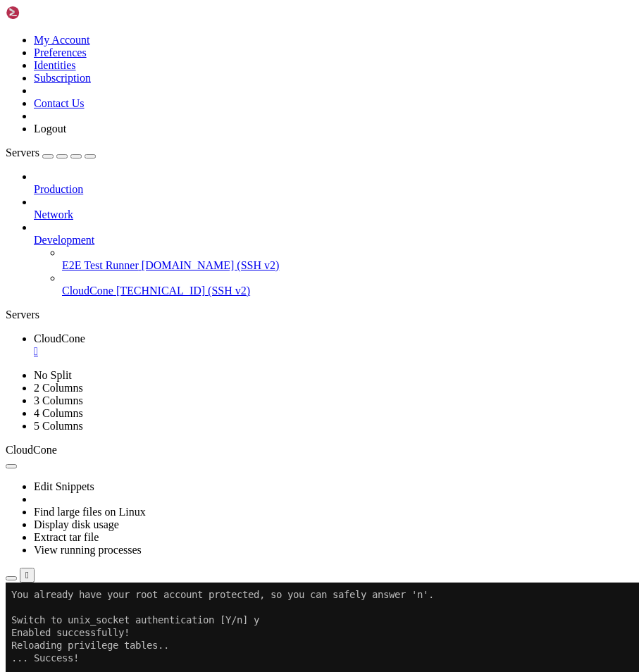
scroll to position [305, 0]
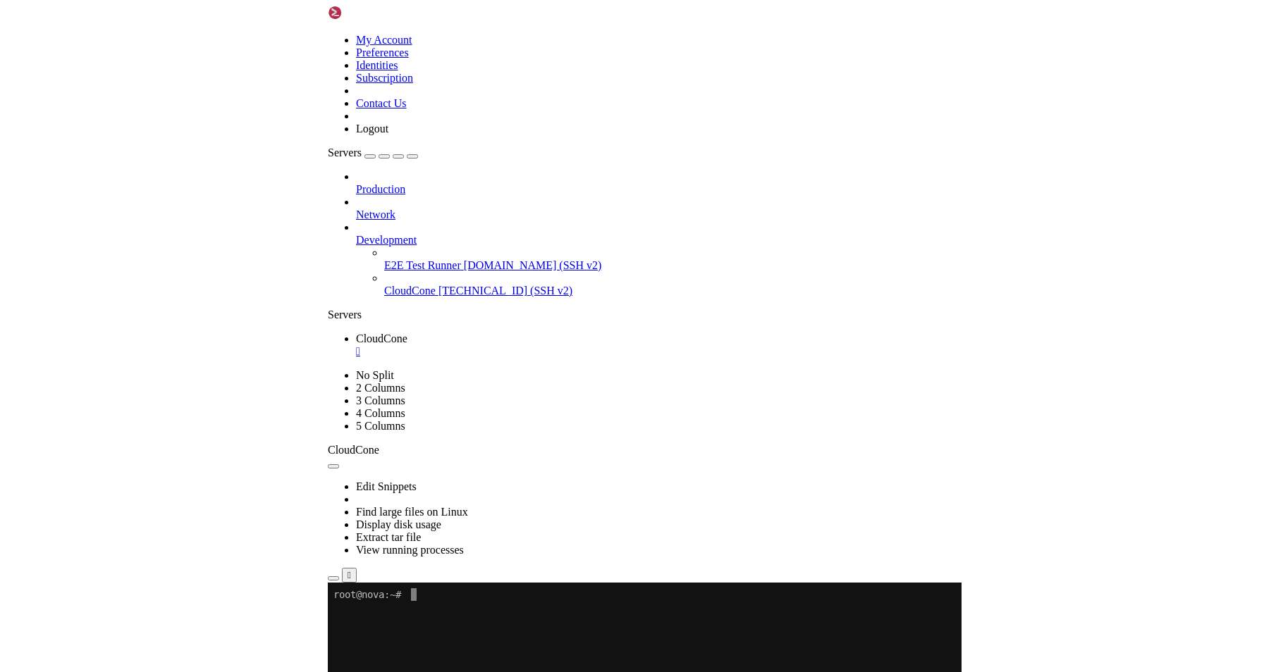
scroll to position [0, 0]
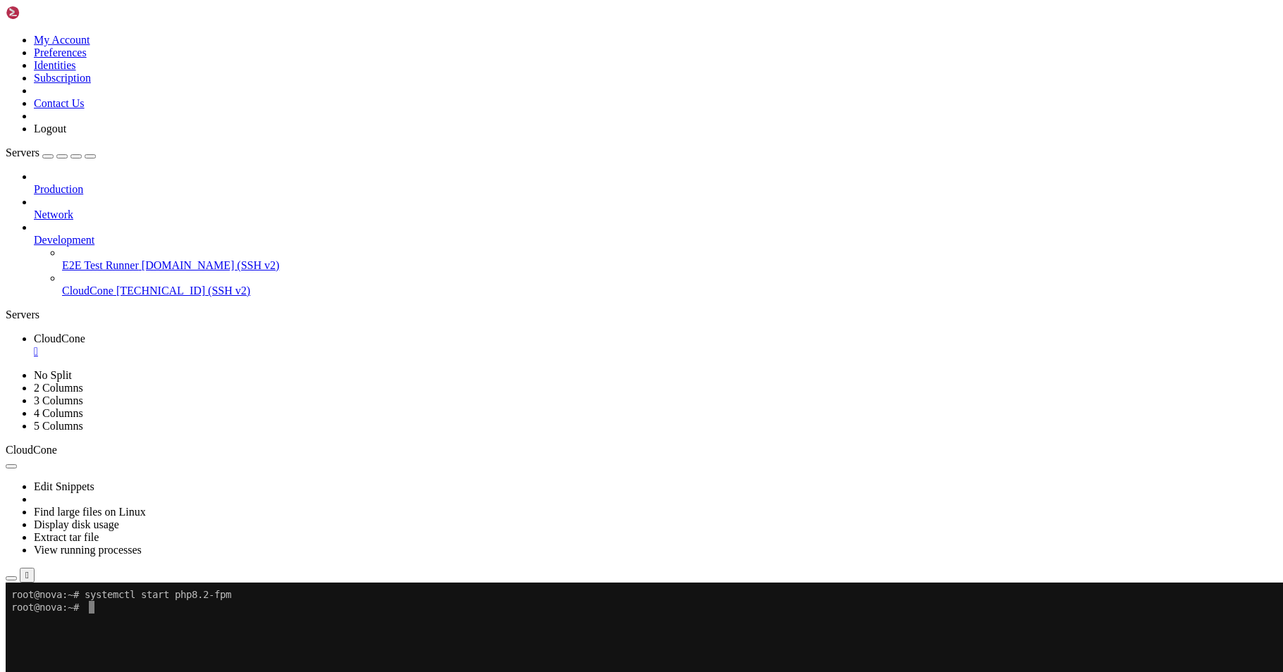
scroll to position [0, 0]
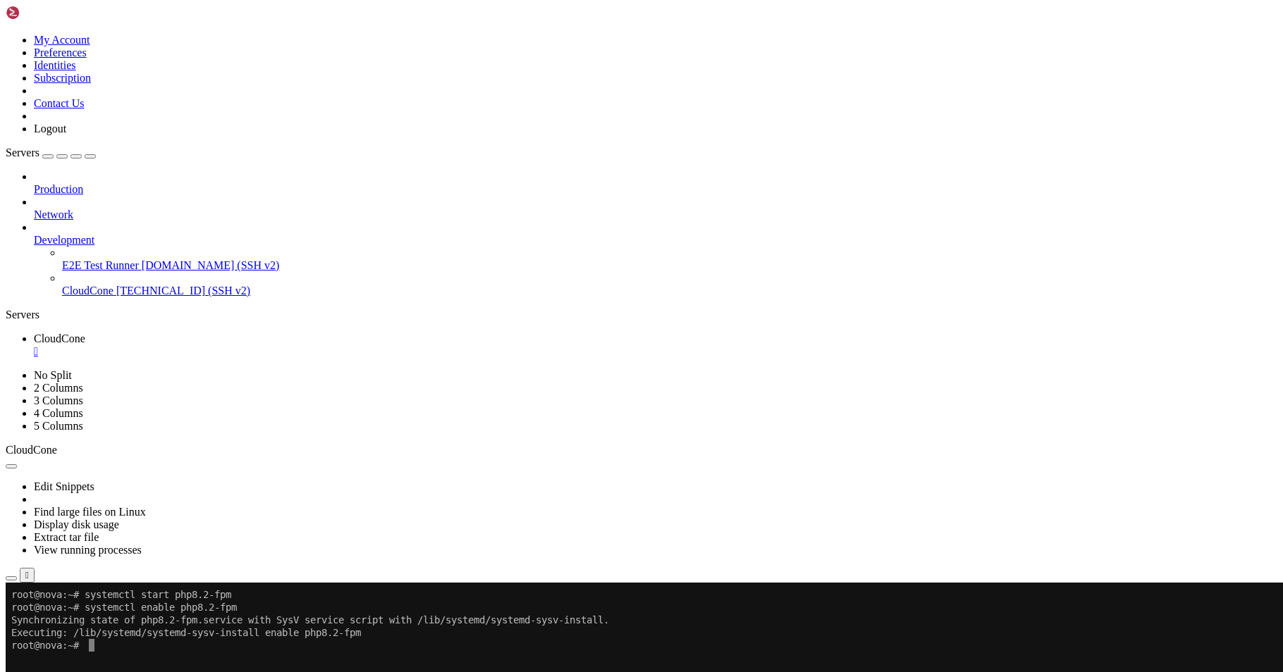
drag, startPoint x: 223, startPoint y: 714, endPoint x: 189, endPoint y: 696, distance: 39.1
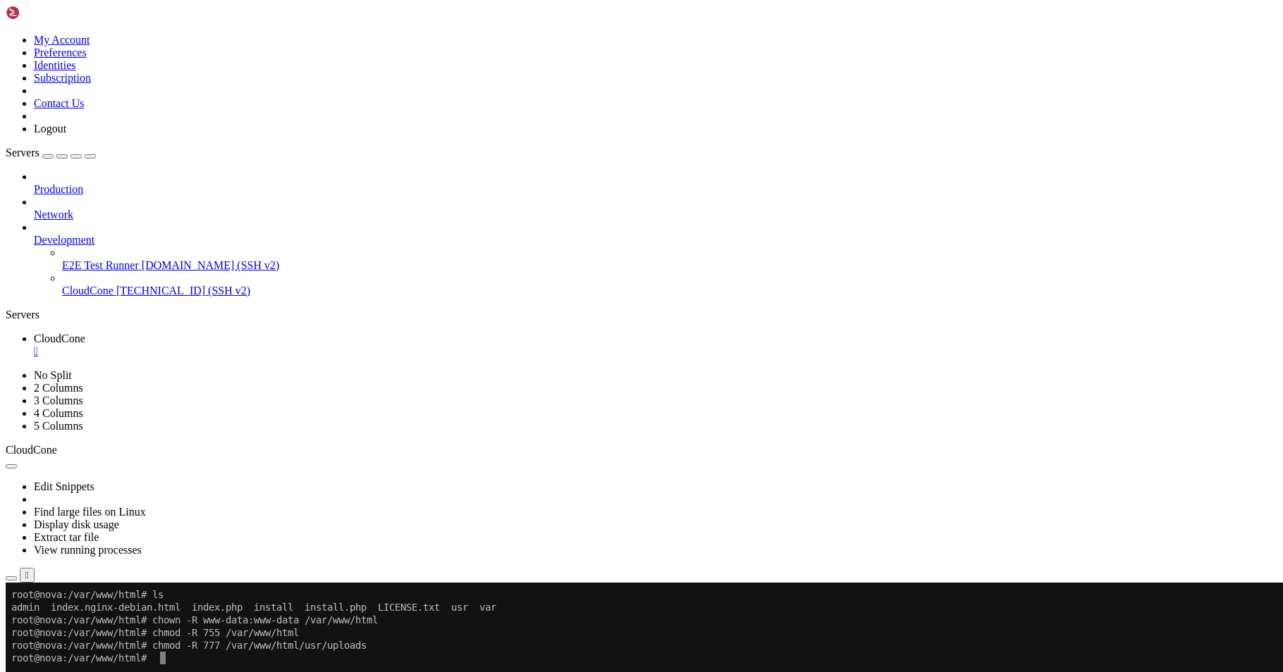
drag, startPoint x: 262, startPoint y: 710, endPoint x: 230, endPoint y: 691, distance: 37.2
